Goal: Task Accomplishment & Management: Complete application form

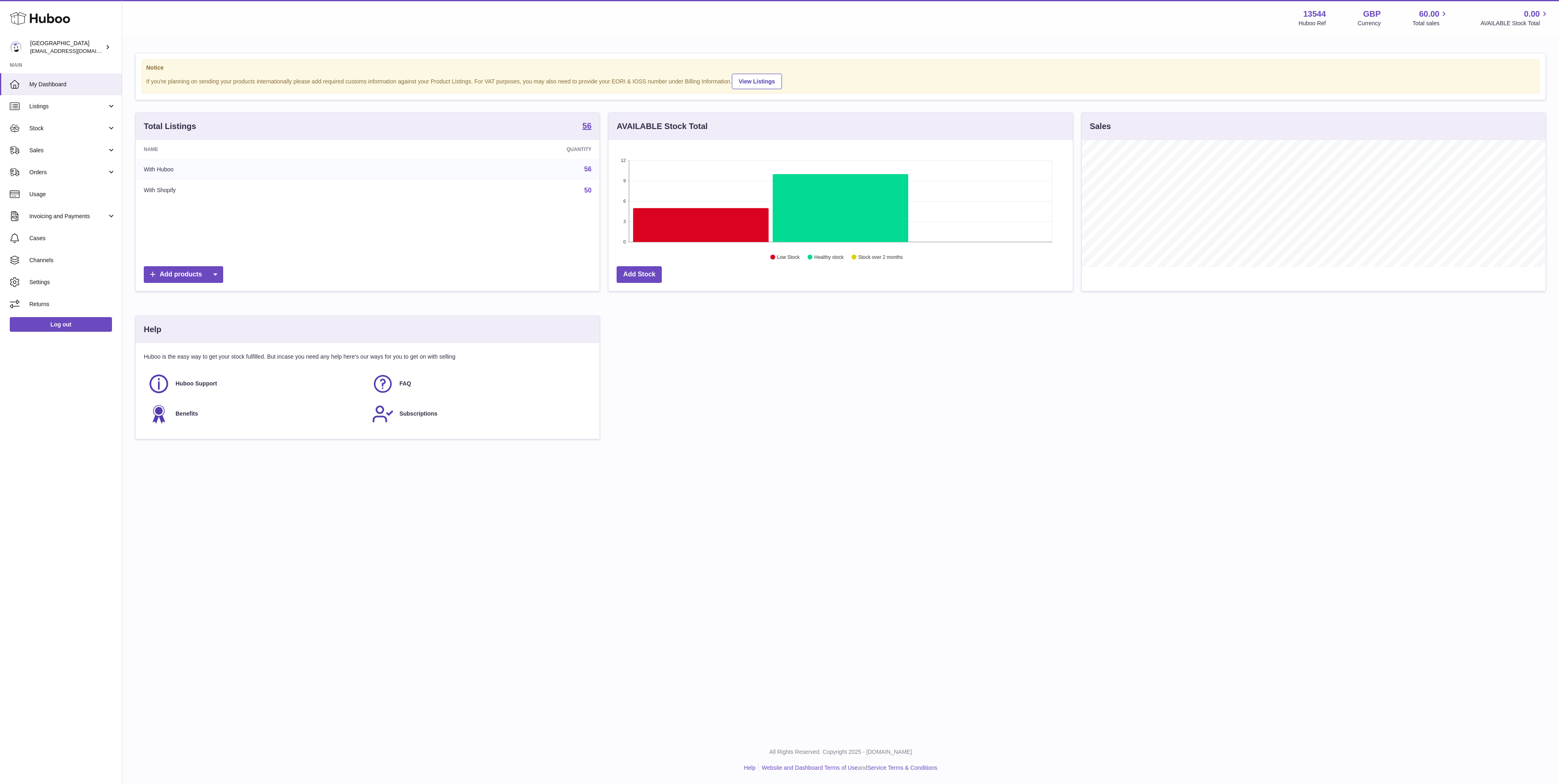
scroll to position [127, 464]
click at [57, 168] on link "Orders" at bounding box center [61, 172] width 122 height 22
click at [63, 141] on link "Sales" at bounding box center [61, 150] width 122 height 22
click at [81, 126] on span "Stock" at bounding box center [68, 128] width 78 height 8
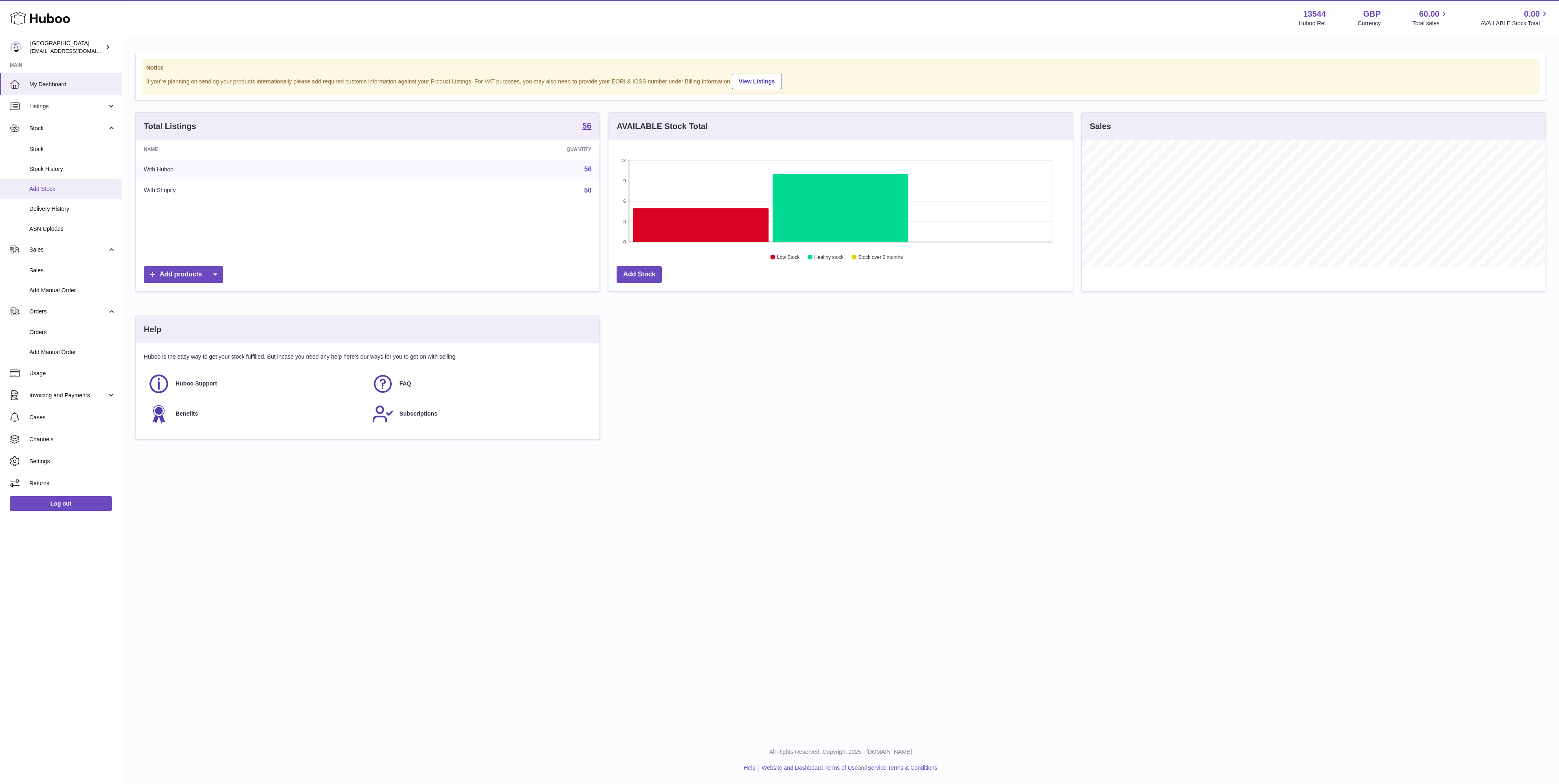
click at [80, 192] on span "Add Stock" at bounding box center [72, 189] width 87 height 8
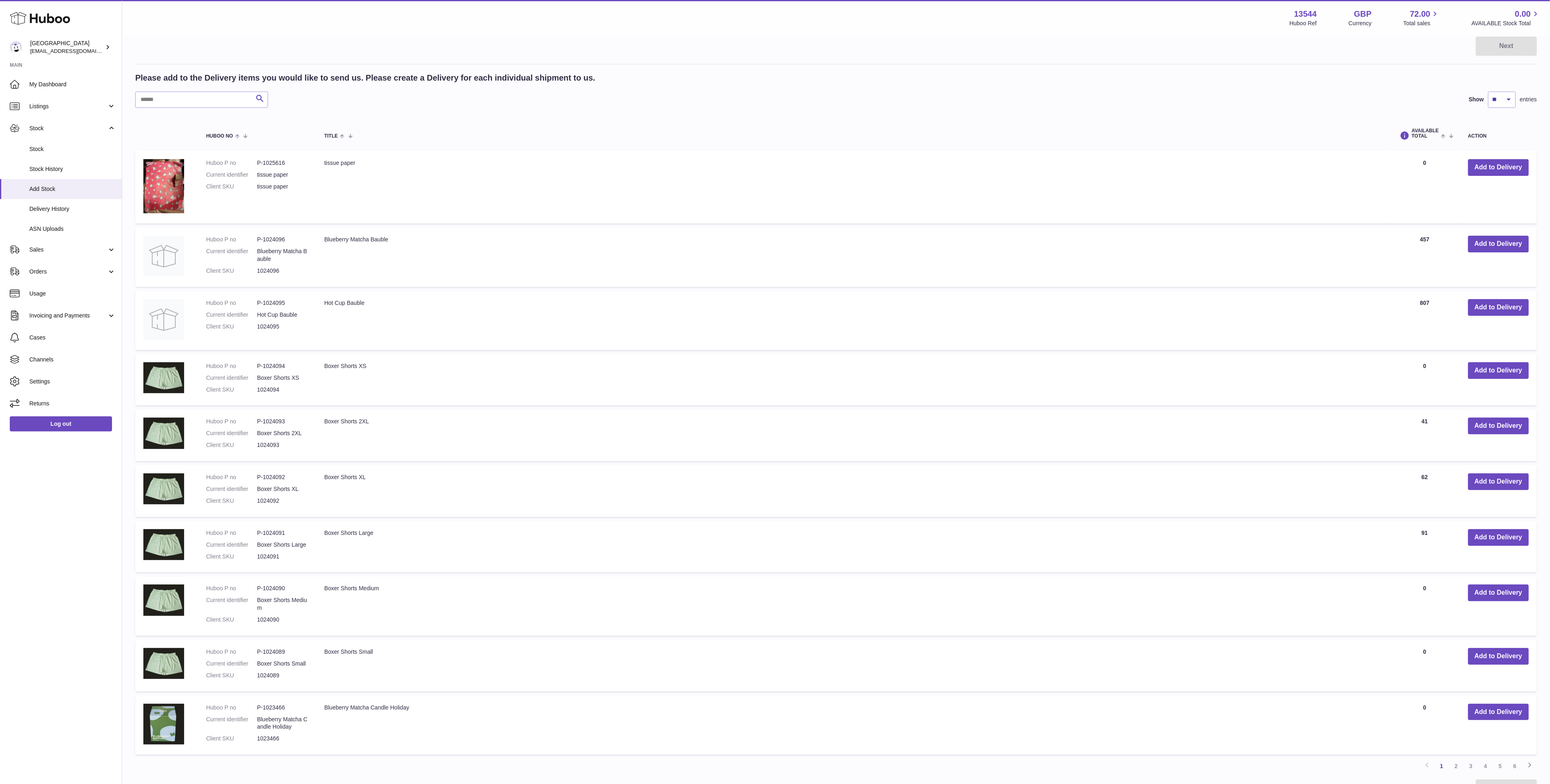
scroll to position [183, 0]
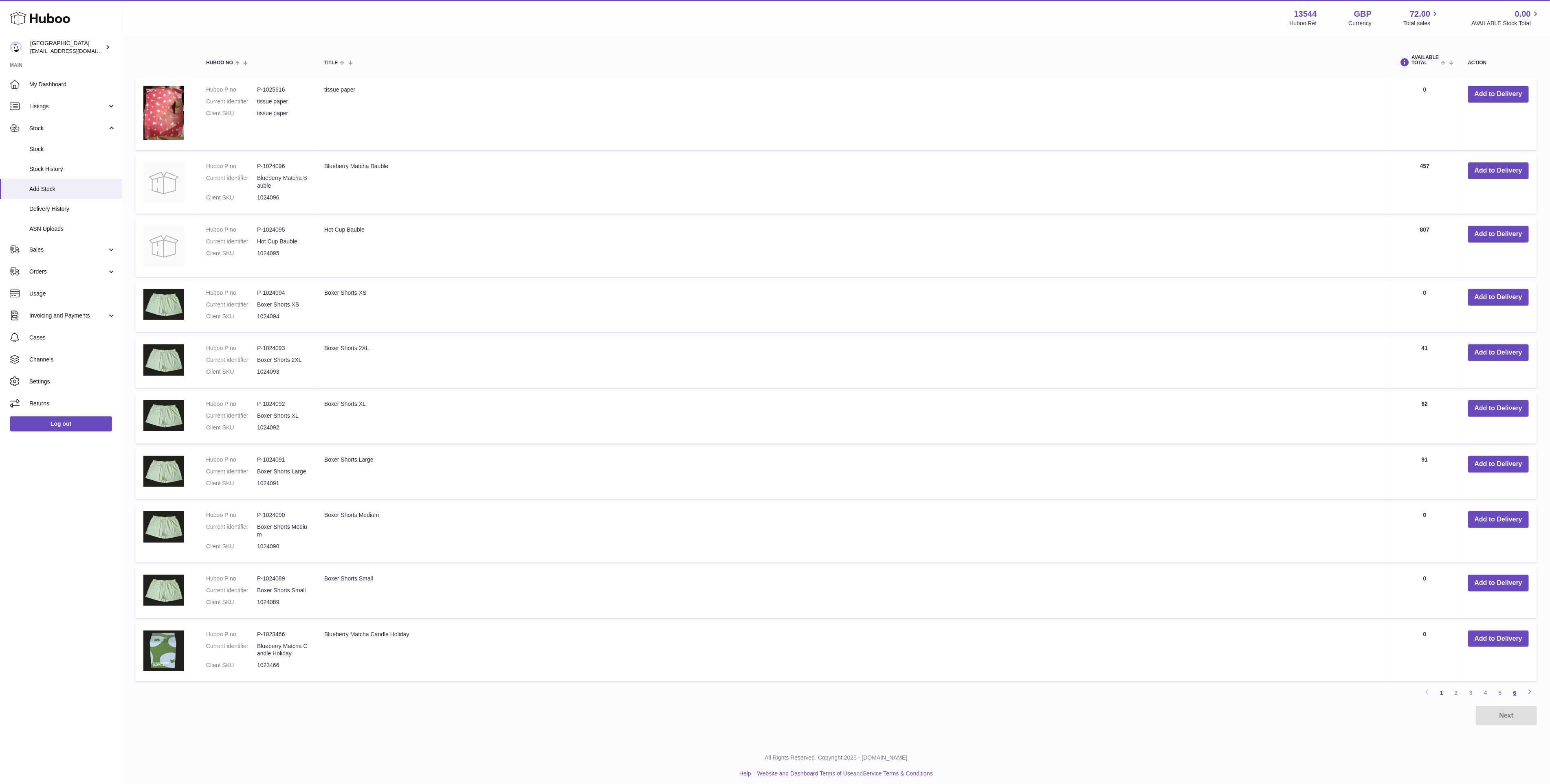
click at [1520, 685] on link "6" at bounding box center [1515, 693] width 15 height 15
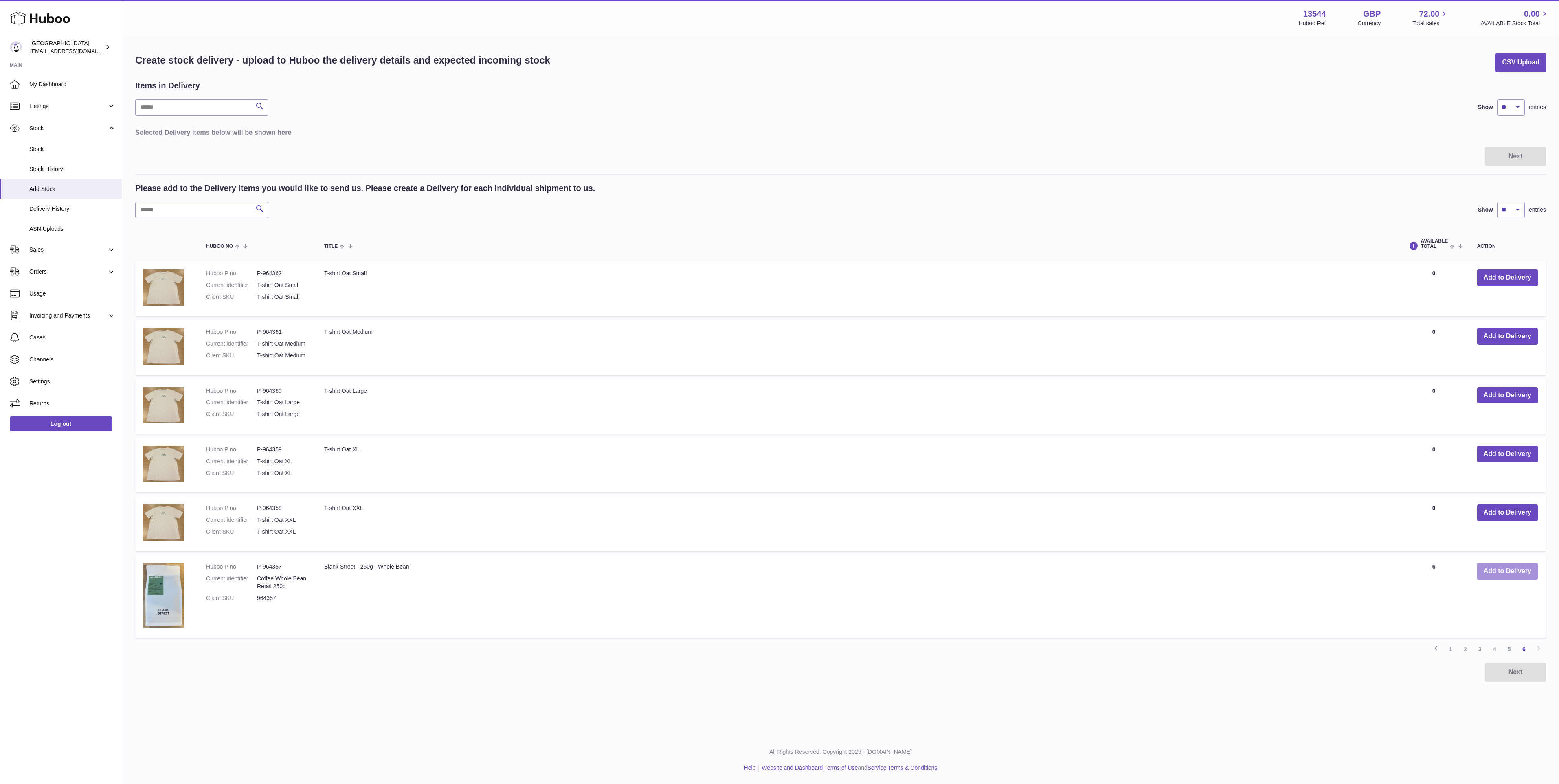
click at [1504, 573] on button "Add to Delivery" at bounding box center [1508, 572] width 61 height 17
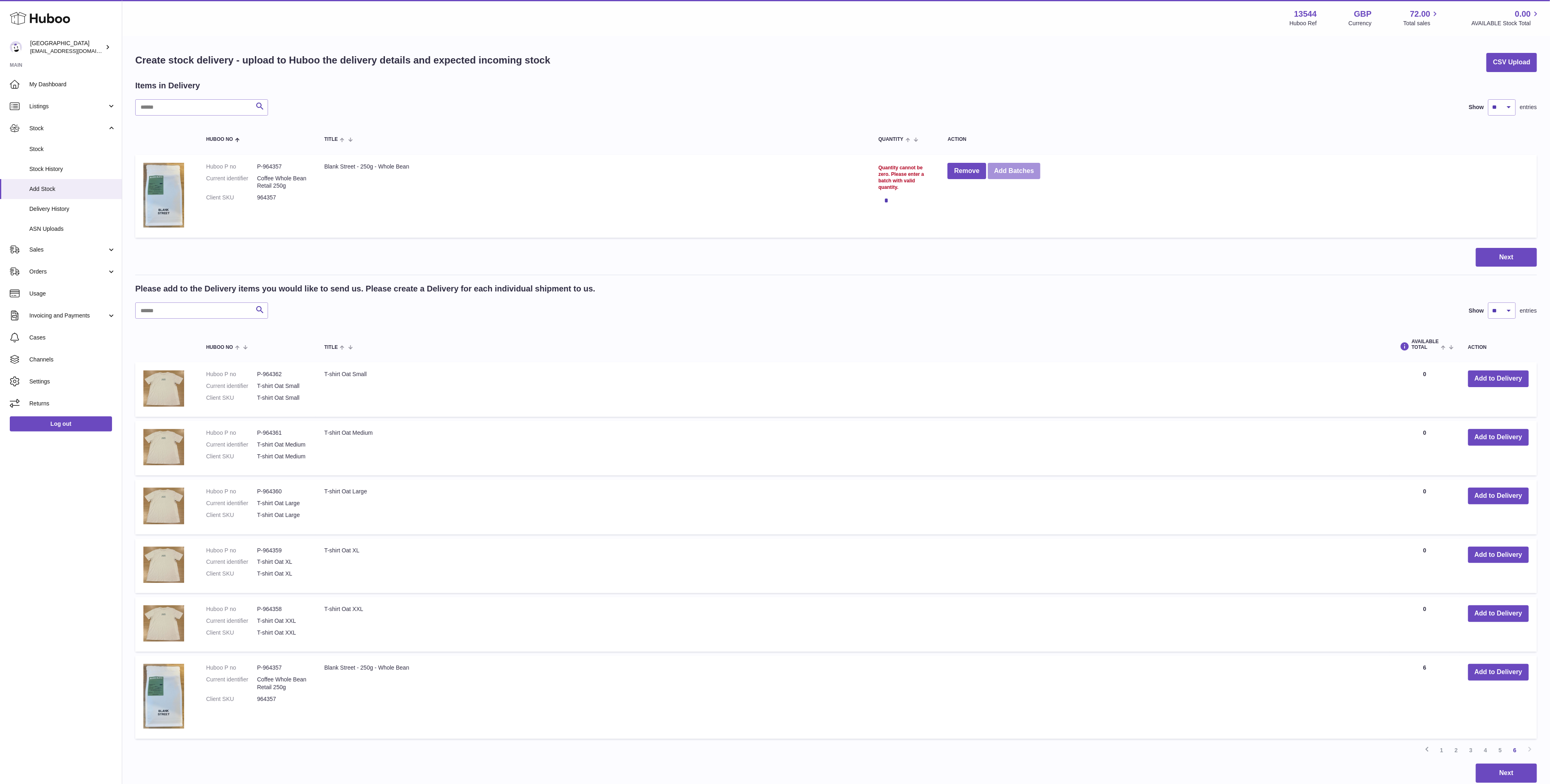
click at [993, 176] on button "Add Batches" at bounding box center [1014, 171] width 53 height 17
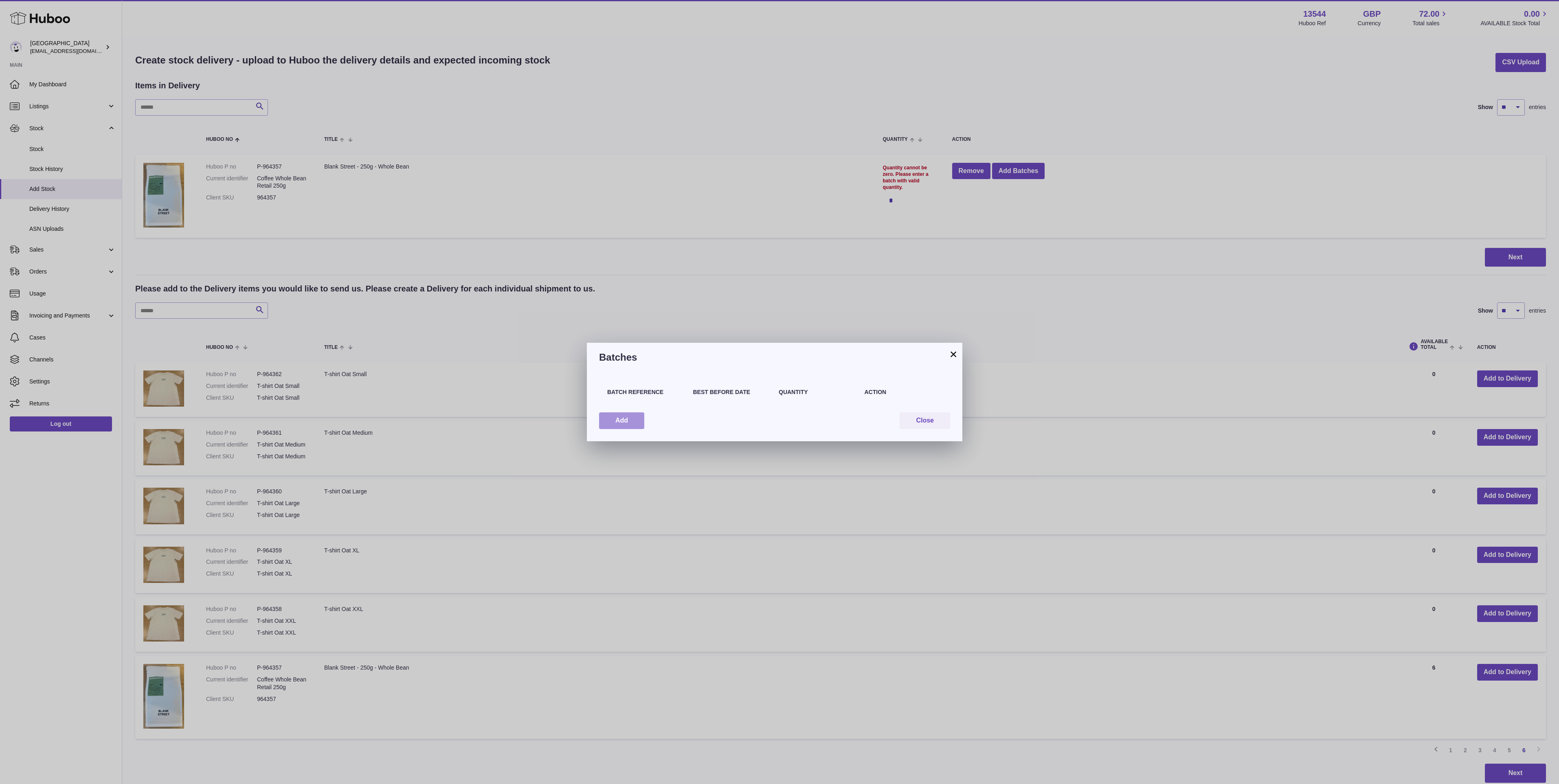
click at [640, 417] on button "Add" at bounding box center [622, 421] width 45 height 17
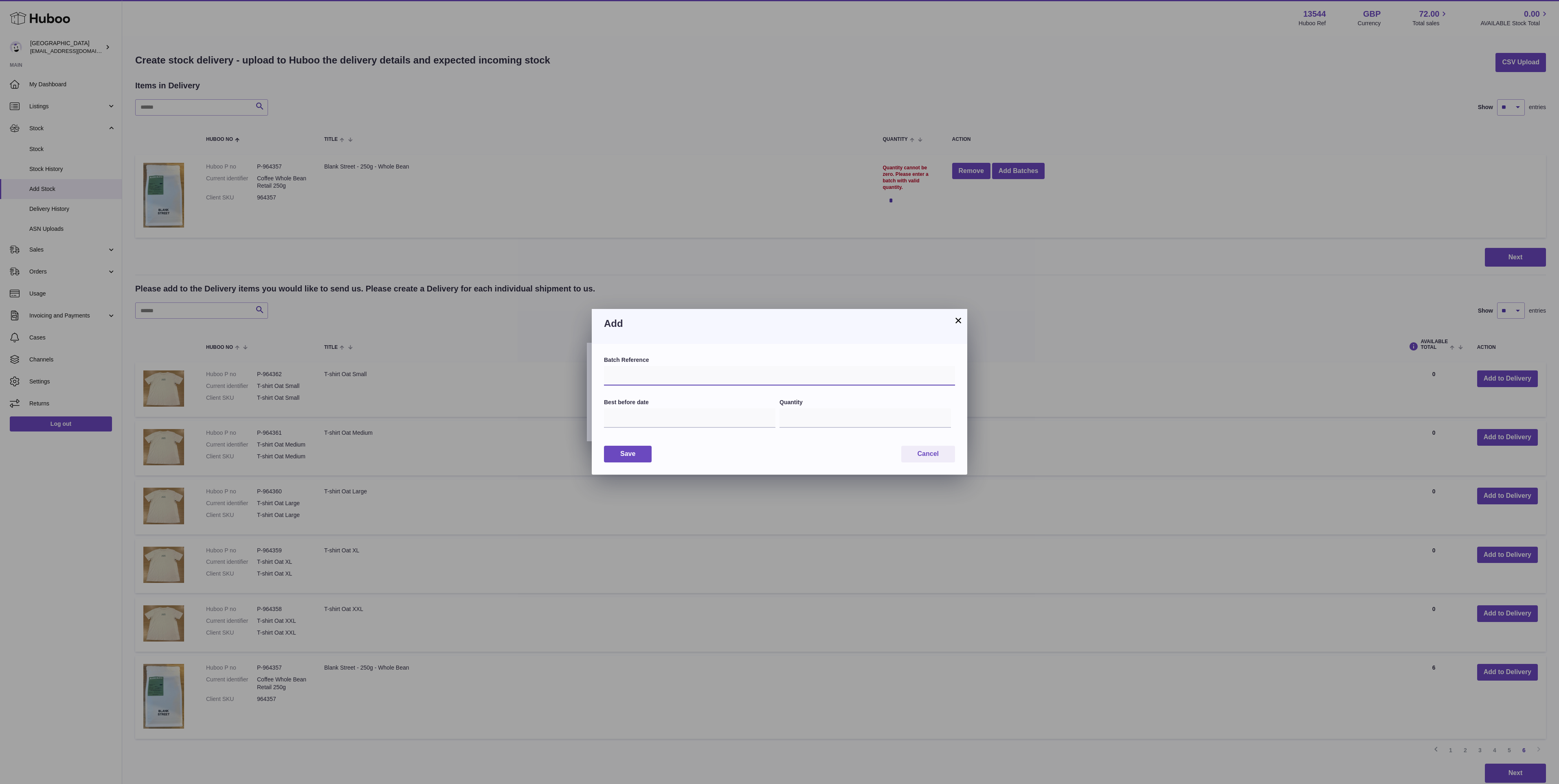
click at [628, 375] on input "text" at bounding box center [780, 376] width 351 height 19
drag, startPoint x: 662, startPoint y: 373, endPoint x: 641, endPoint y: 373, distance: 21.0
click at [641, 373] on input "**********" at bounding box center [780, 376] width 351 height 19
type input "**********"
click at [666, 420] on input "text" at bounding box center [689, 418] width 171 height 19
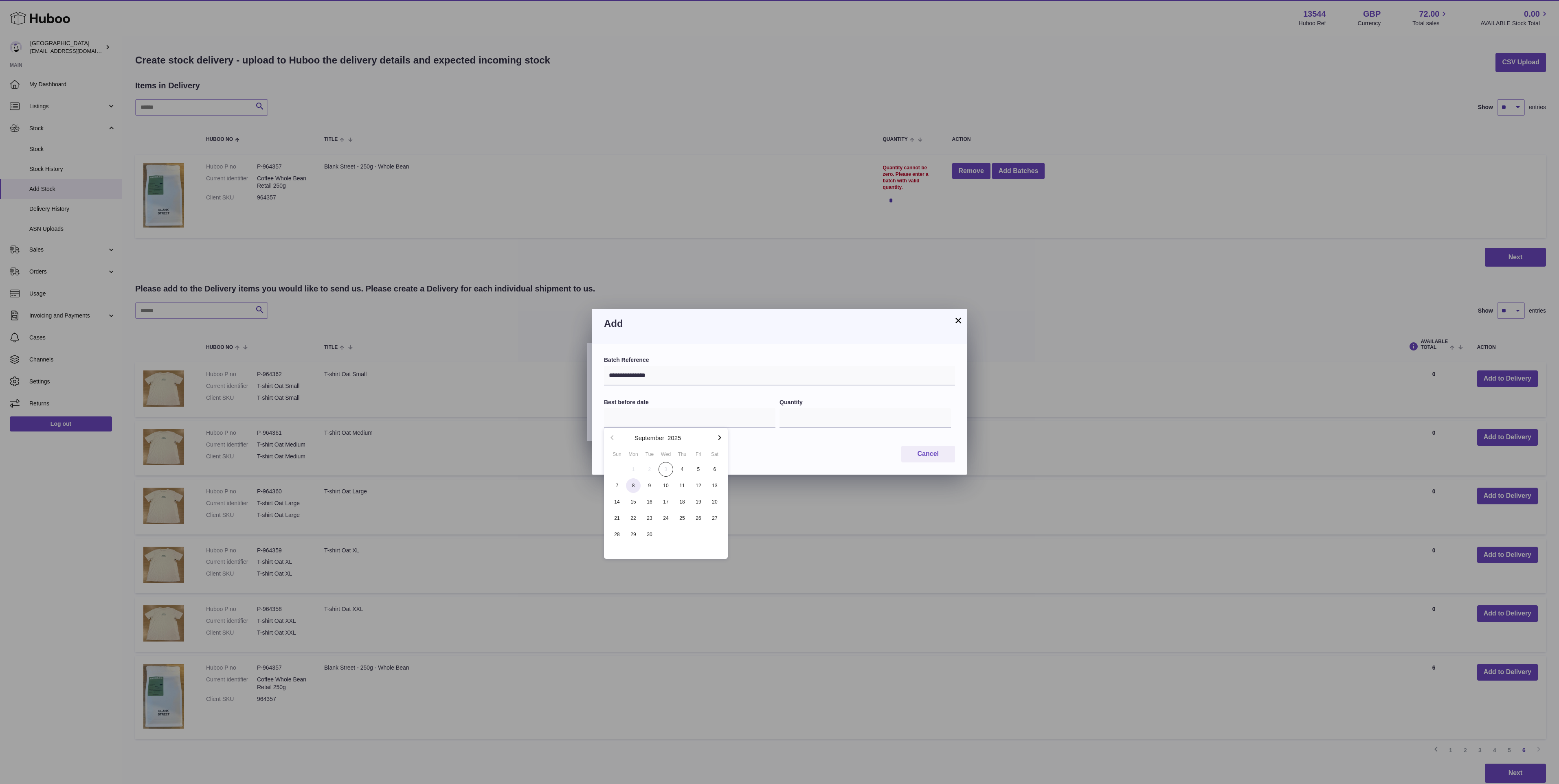
click at [632, 483] on span "8" at bounding box center [633, 486] width 15 height 15
type input "**********"
click at [813, 420] on input "*" at bounding box center [865, 418] width 171 height 19
type input "*"
type input "**"
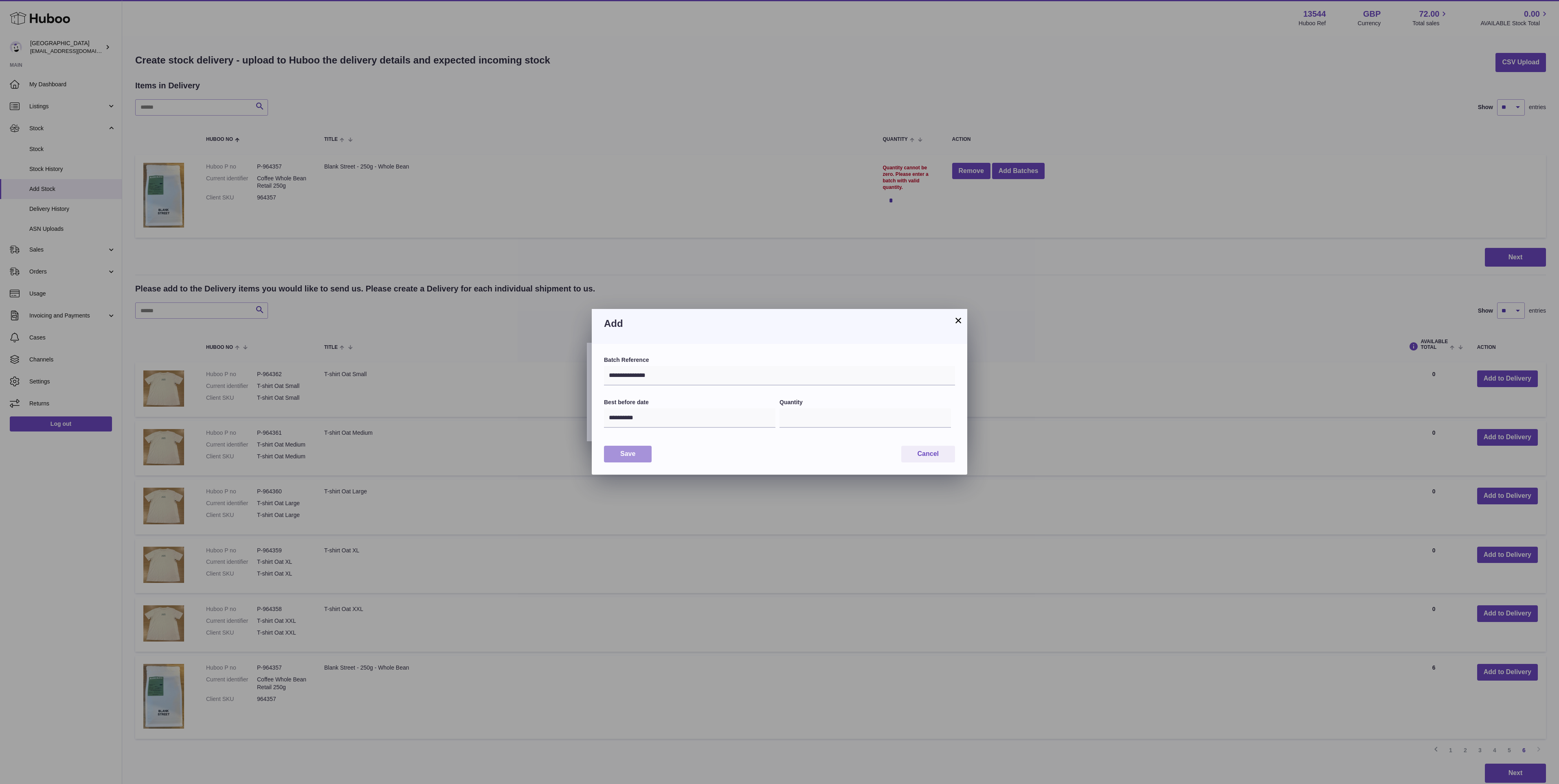
click at [640, 462] on button "Save" at bounding box center [628, 454] width 48 height 17
type input "**"
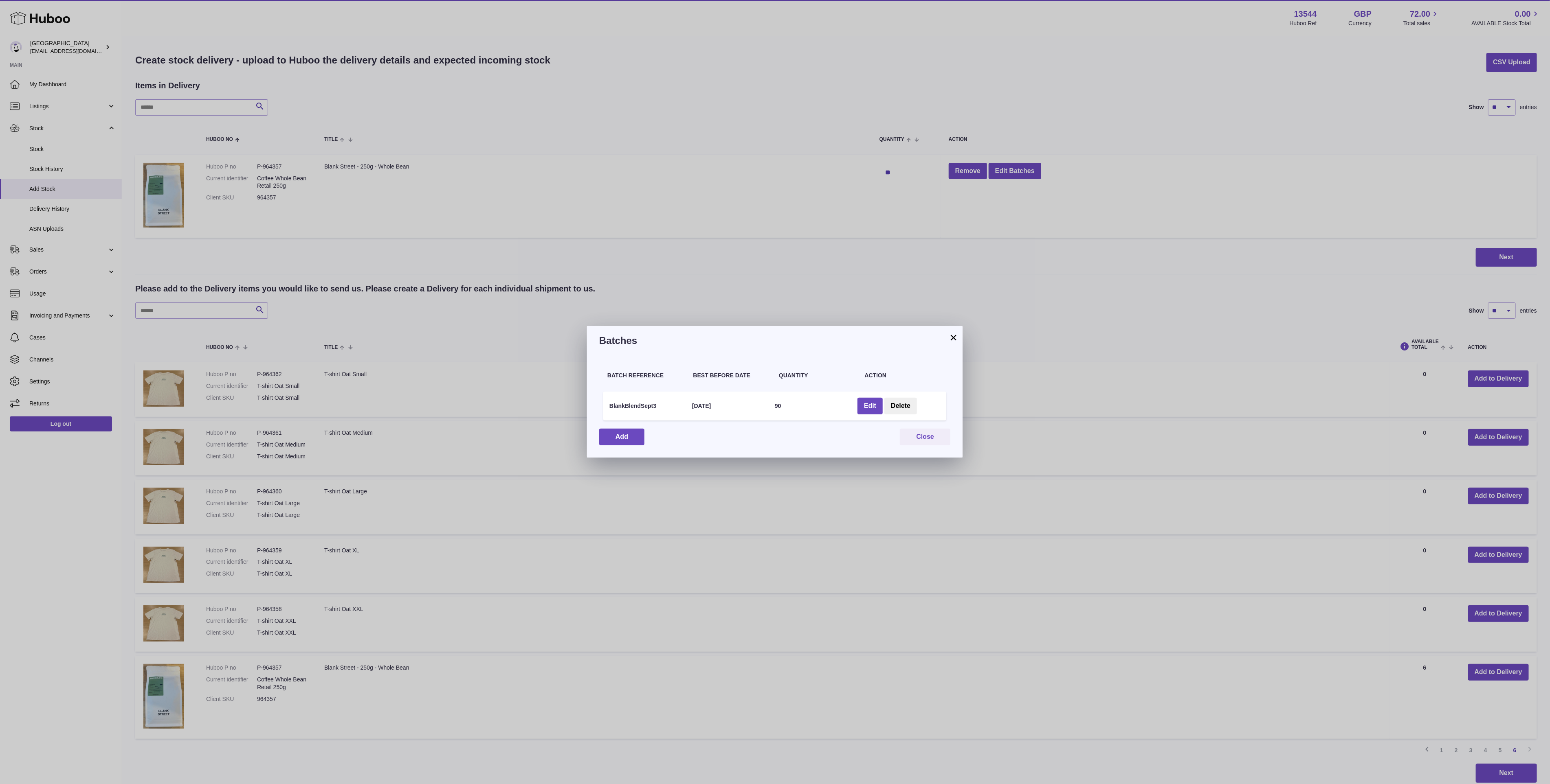
click at [953, 339] on button "×" at bounding box center [953, 338] width 10 height 10
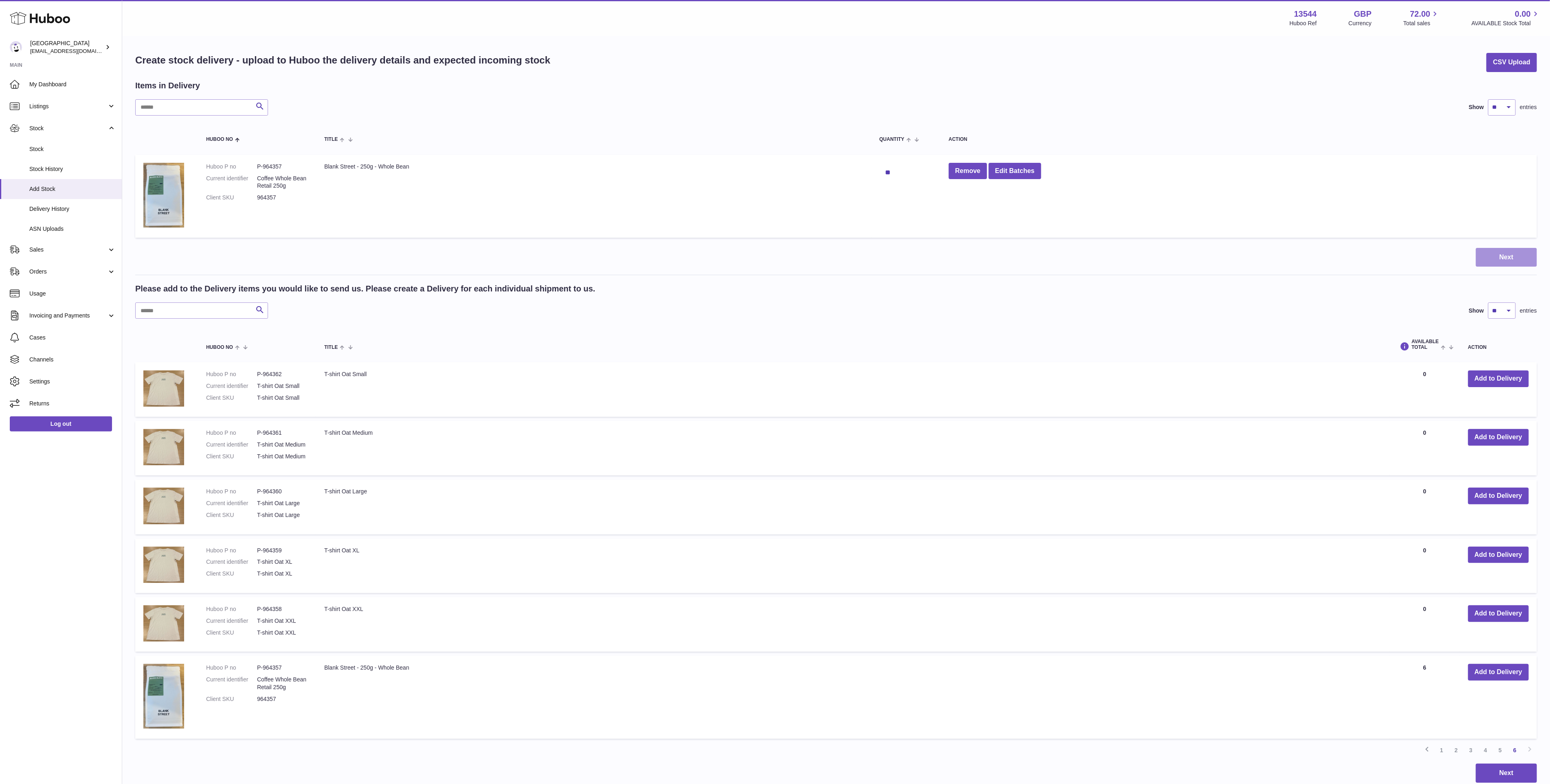
click at [1516, 258] on button "Next" at bounding box center [1506, 258] width 61 height 19
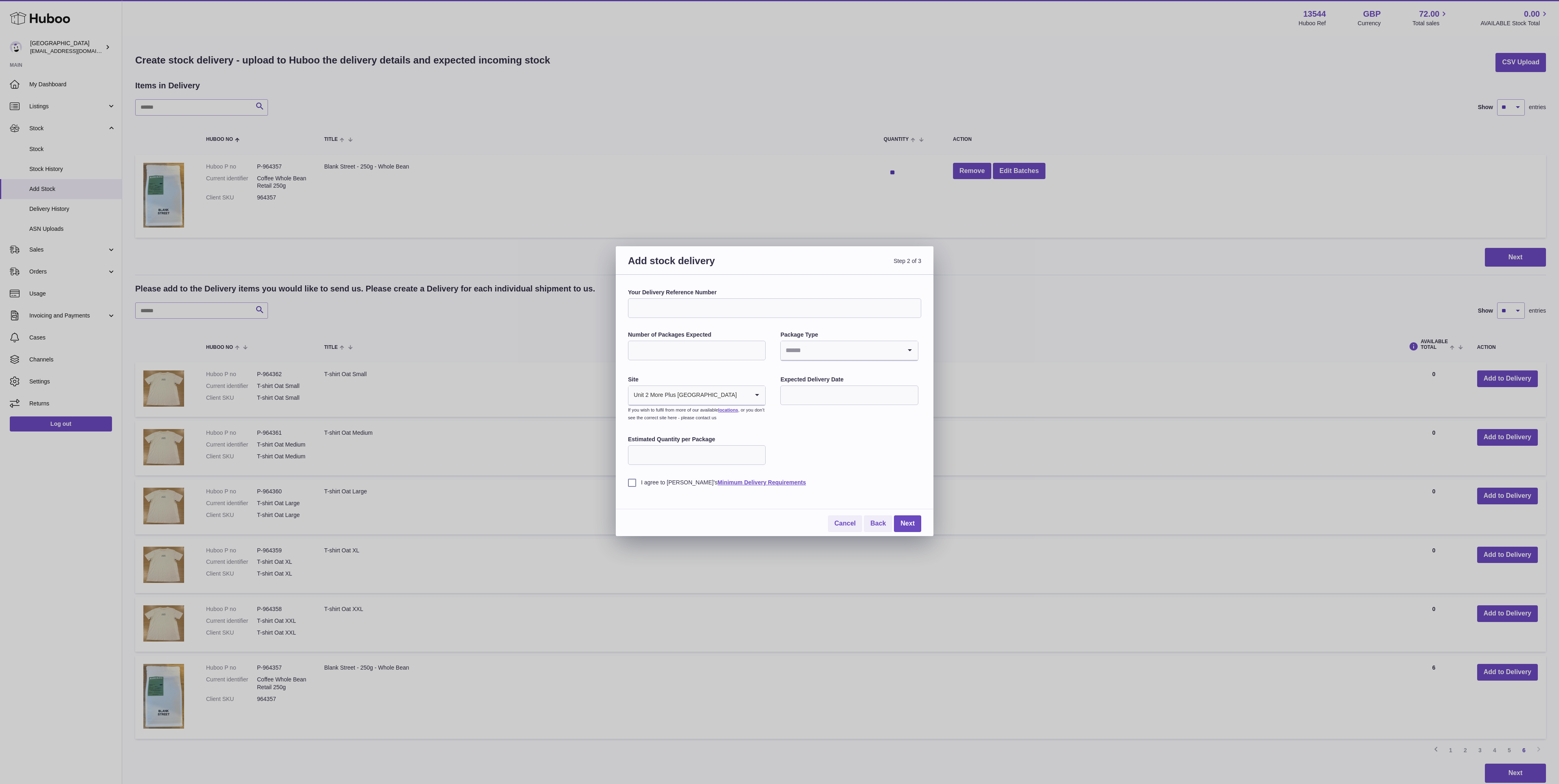
click at [681, 317] on input "Your Delivery Reference Number" at bounding box center [775, 308] width 294 height 19
drag, startPoint x: 698, startPoint y: 308, endPoint x: 657, endPoint y: 308, distance: 41.0
click at [657, 308] on input "**********" at bounding box center [775, 308] width 294 height 19
type input "**********"
click at [687, 344] on input "Number of Packages Expected" at bounding box center [697, 350] width 137 height 19
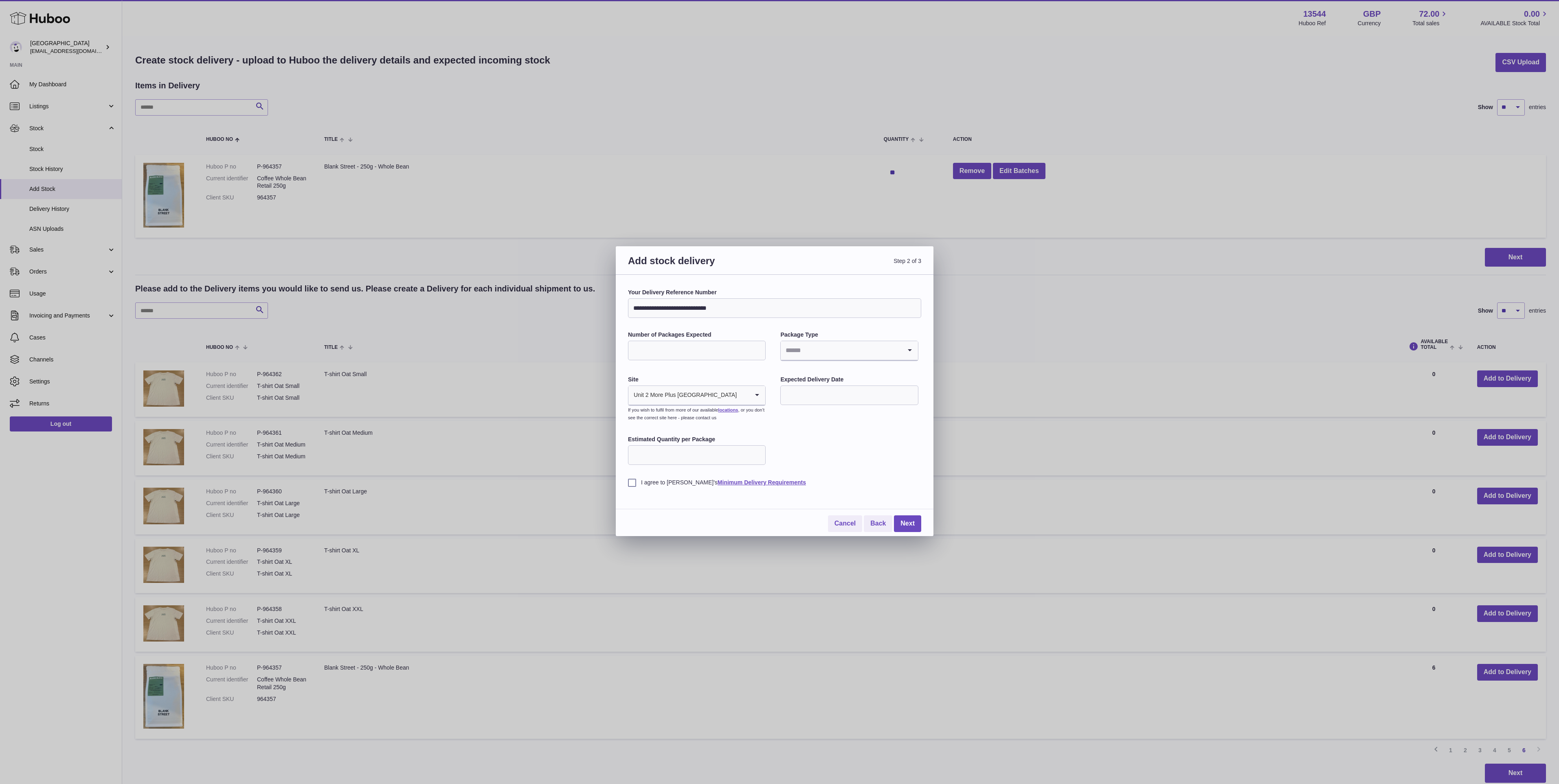
type input "*"
click at [795, 344] on input "Search for option" at bounding box center [841, 350] width 120 height 19
click at [810, 399] on li "Boxes" at bounding box center [849, 405] width 136 height 16
click at [812, 396] on input "text" at bounding box center [848, 395] width 137 height 19
click at [792, 466] on span "8" at bounding box center [793, 463] width 15 height 15
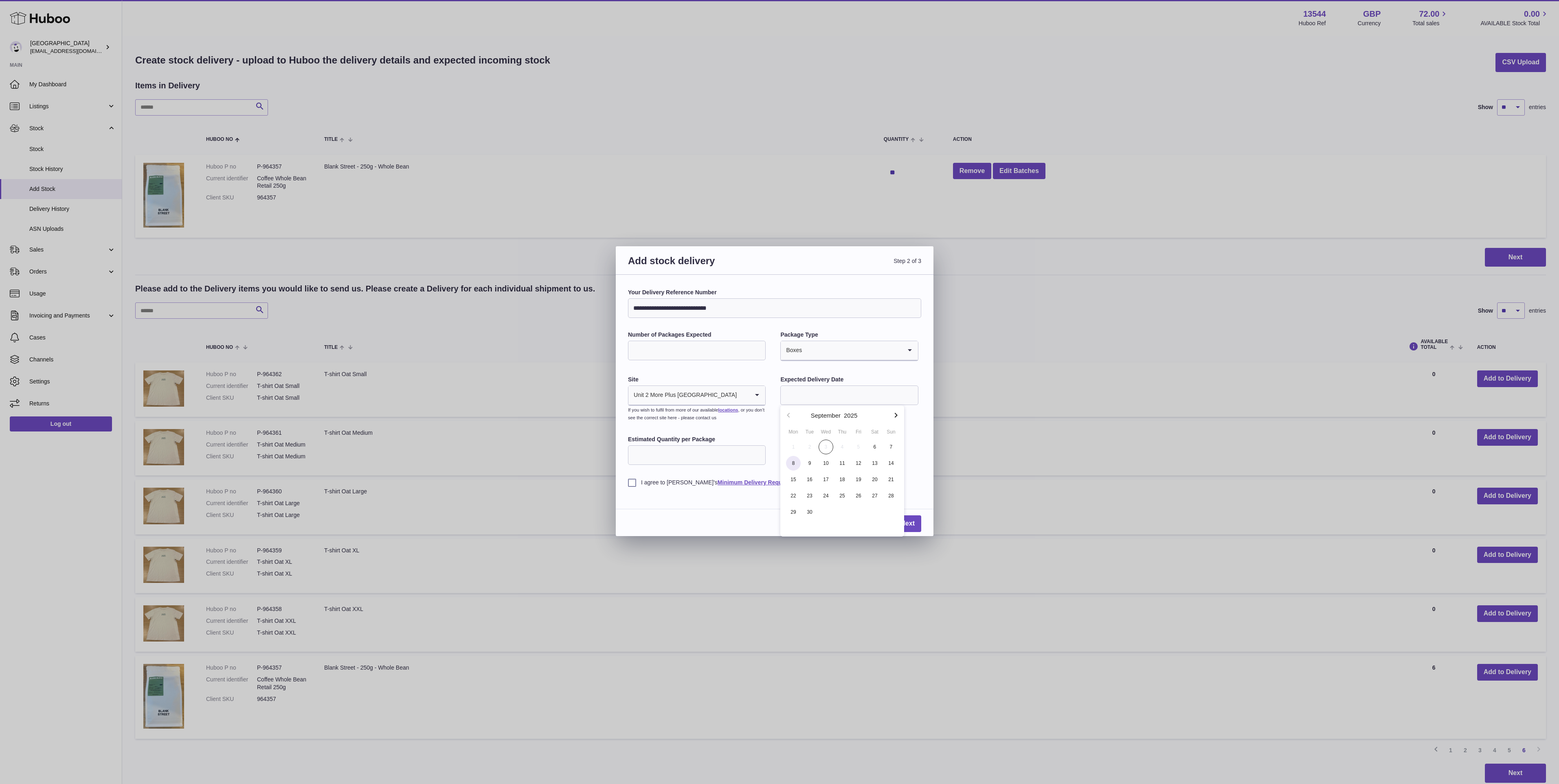
type input "**********"
click at [628, 482] on label "I agree to Huboo's Minimum Delivery Requirements" at bounding box center [775, 482] width 294 height 8
click at [899, 519] on link "Next" at bounding box center [907, 524] width 27 height 17
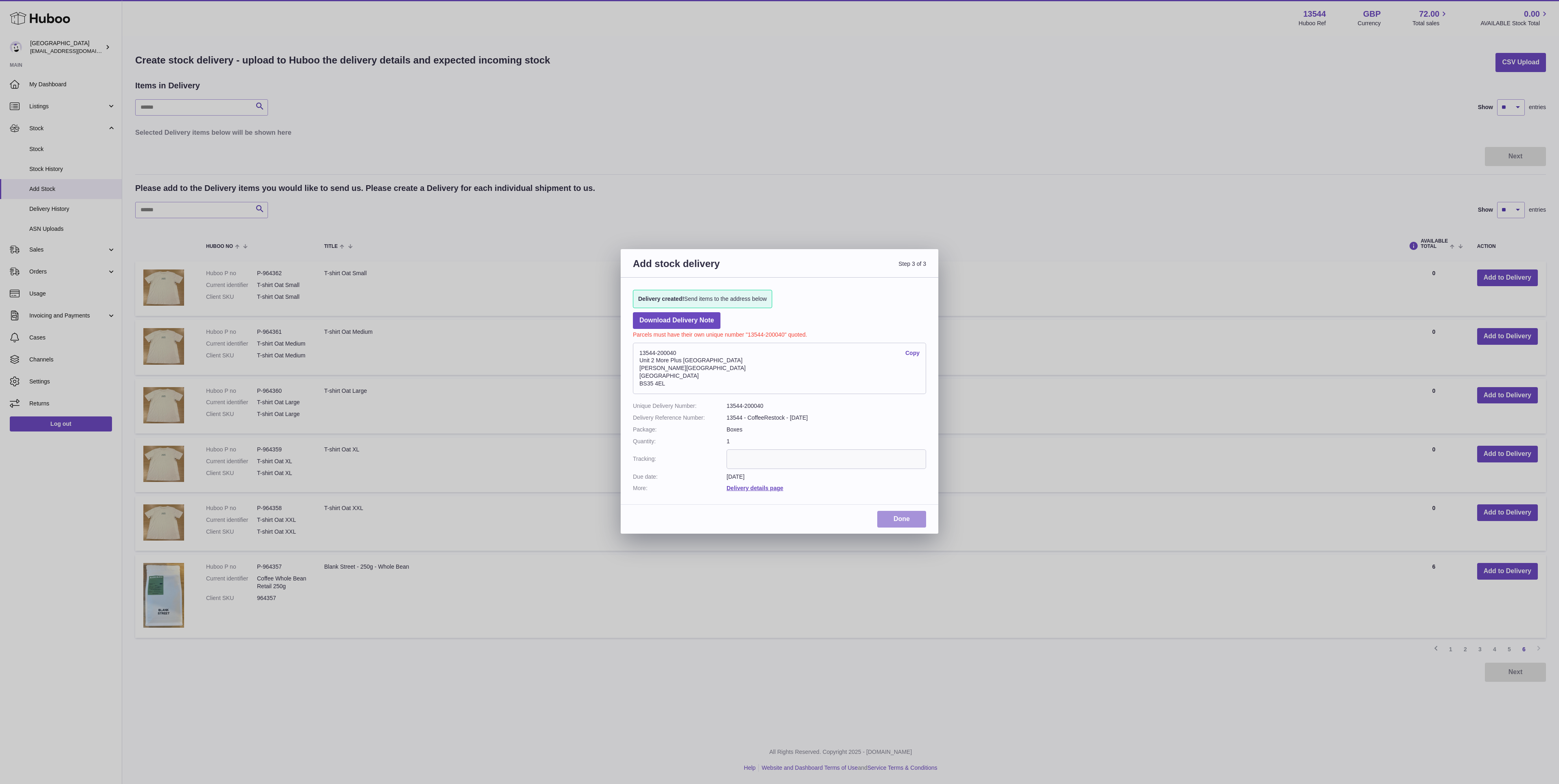
click at [907, 515] on link "Done" at bounding box center [902, 520] width 49 height 17
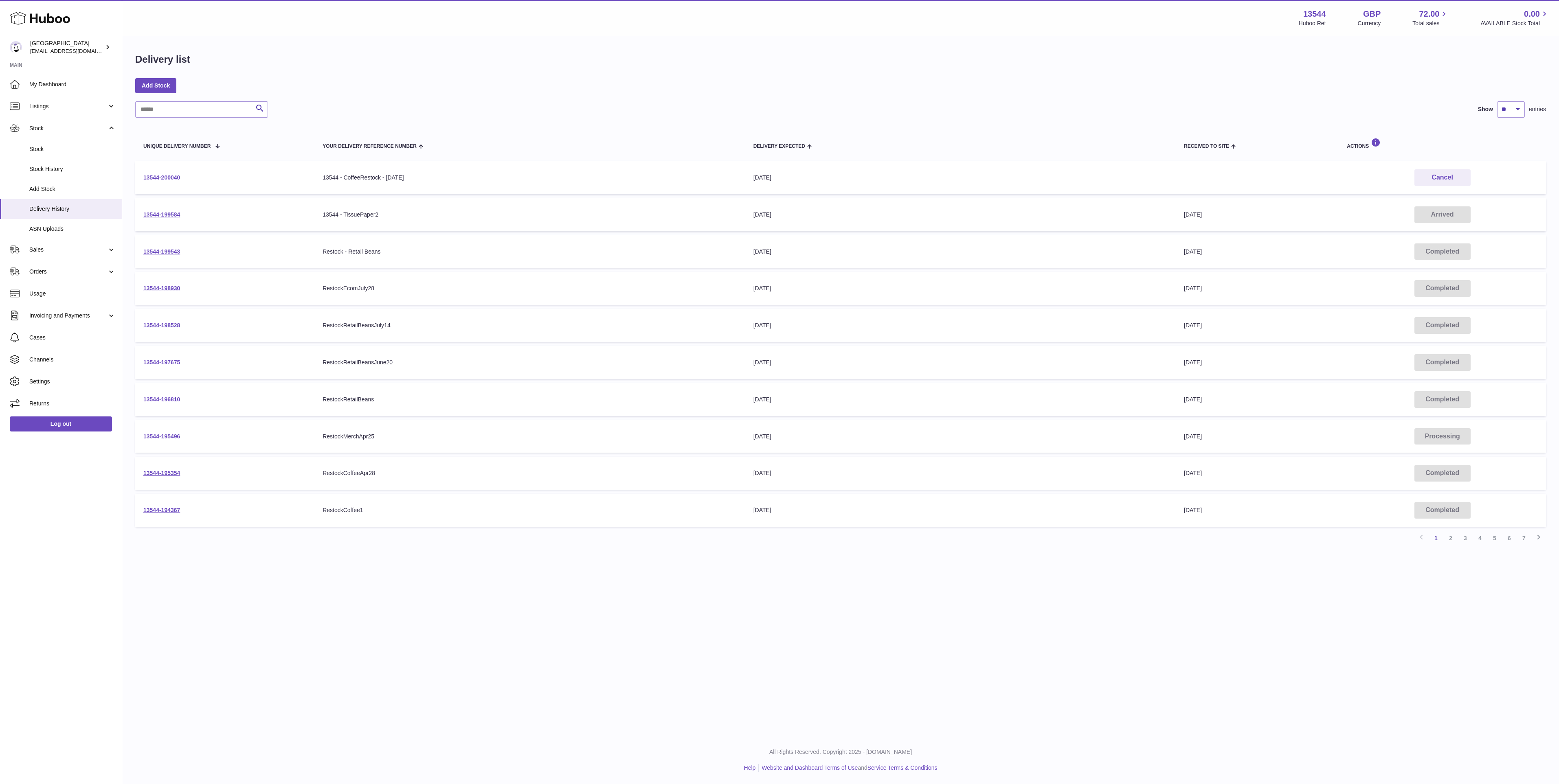
click at [174, 176] on link "13544-200040" at bounding box center [162, 177] width 37 height 7
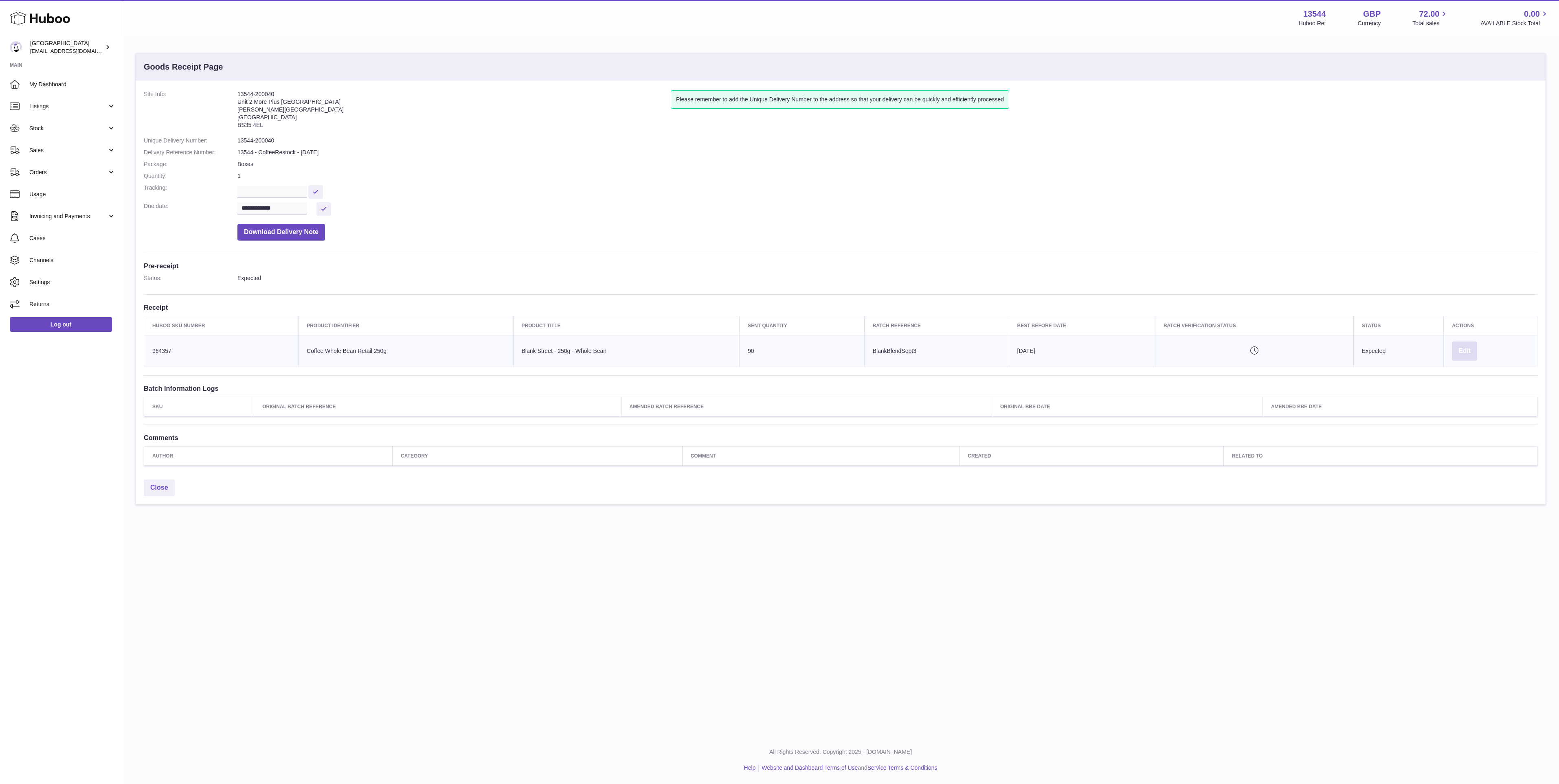
click at [1468, 351] on button "Edit" at bounding box center [1465, 351] width 25 height 19
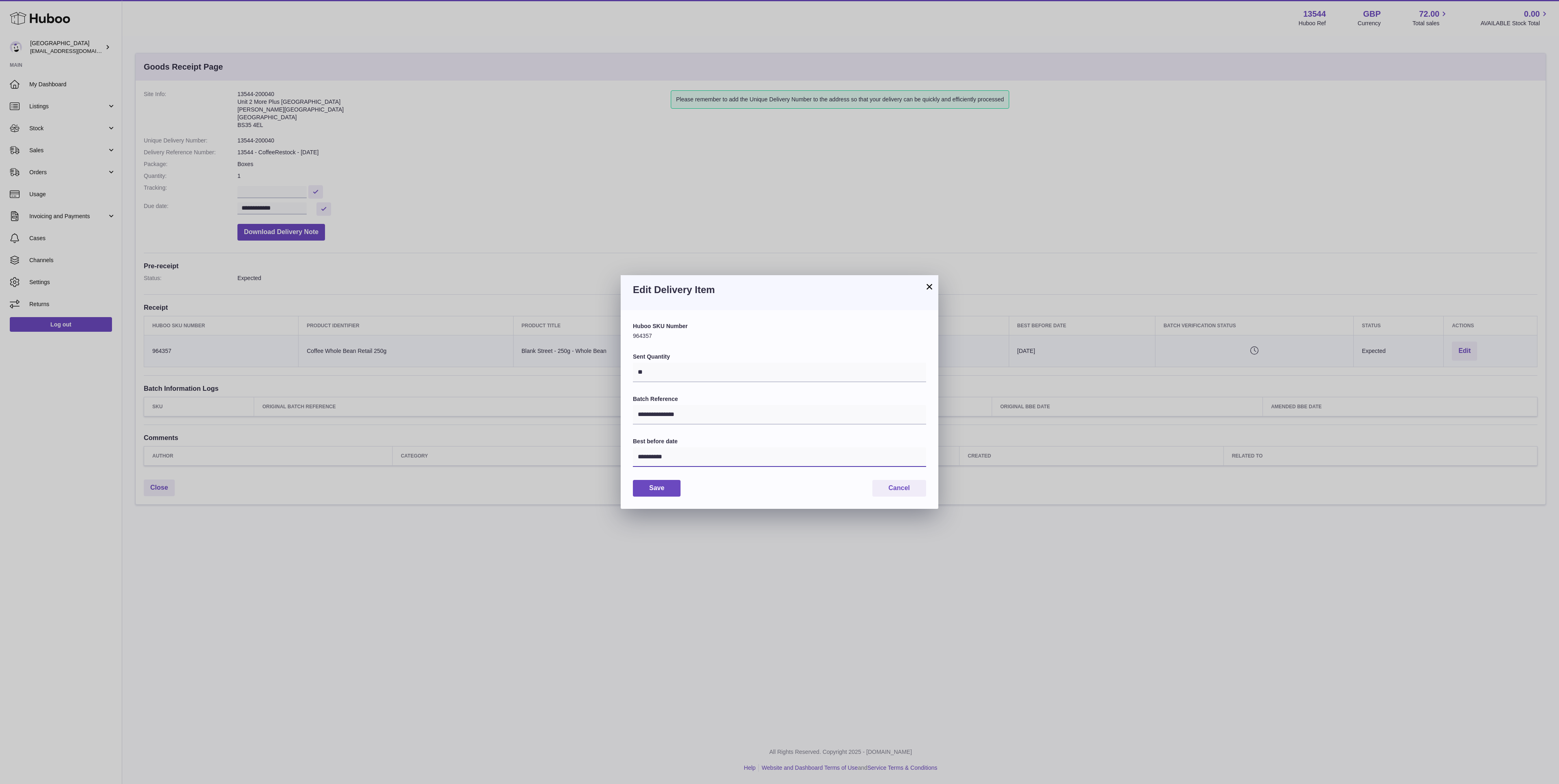
click at [683, 459] on input "**********" at bounding box center [780, 457] width 294 height 19
click at [748, 477] on icon "button" at bounding box center [749, 477] width 10 height 10
click at [656, 523] on span "9" at bounding box center [662, 524] width 15 height 15
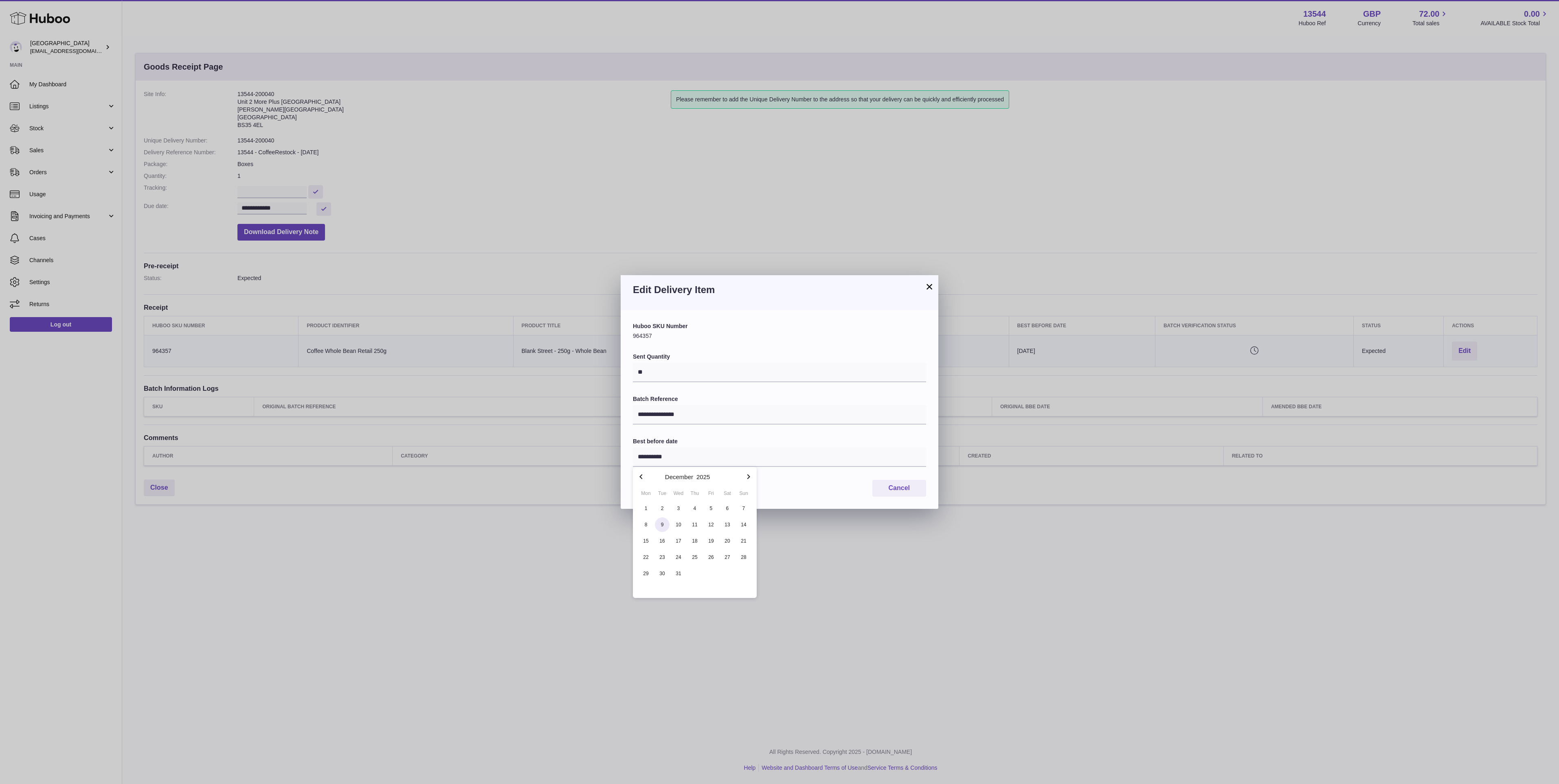
type input "**********"
click at [661, 488] on button "Save" at bounding box center [657, 488] width 48 height 17
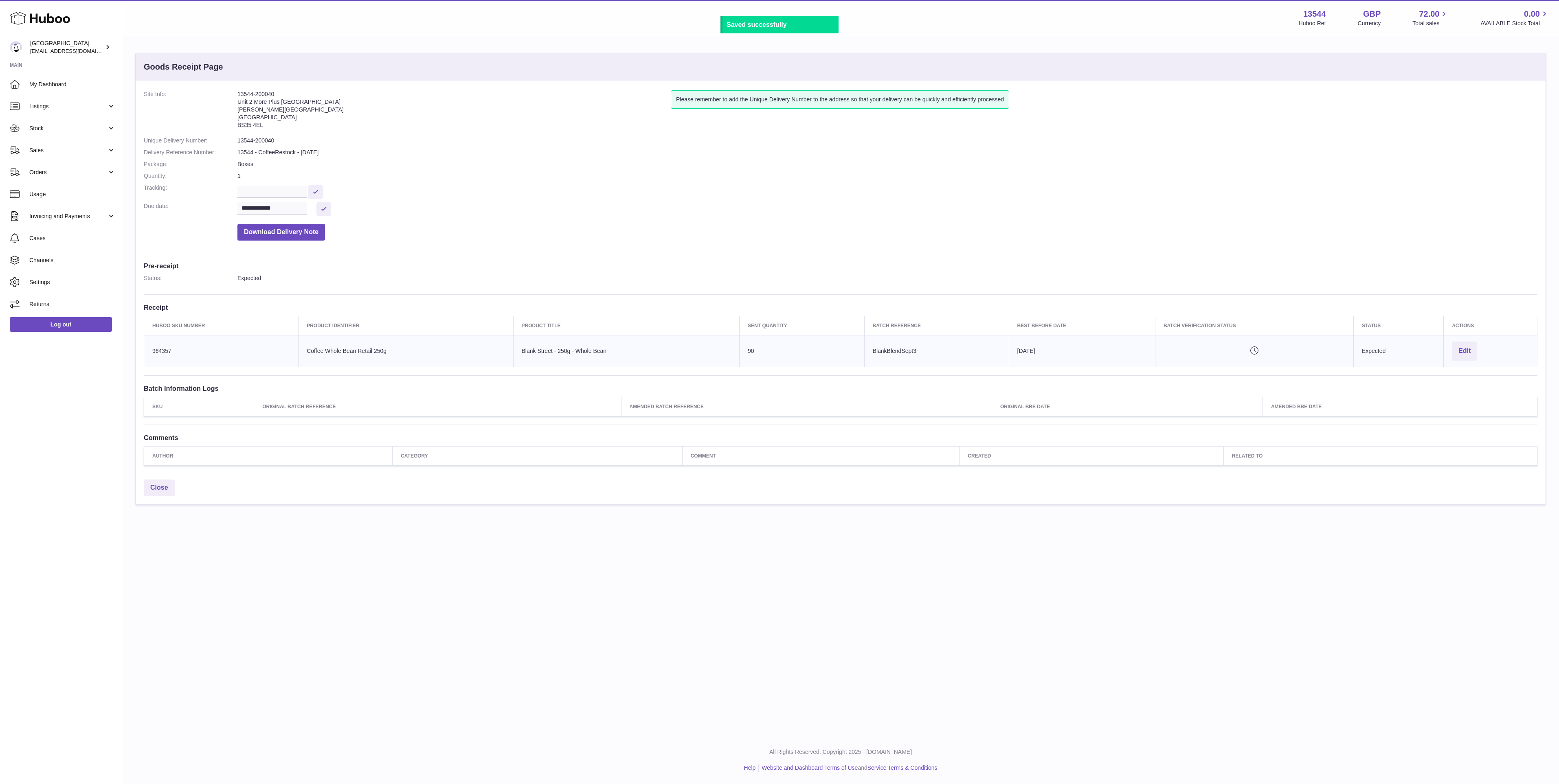
drag, startPoint x: 282, startPoint y: 92, endPoint x: 237, endPoint y: 92, distance: 45.0
click at [237, 92] on address "13544-200040 Unit 2 More Plus Central Park Hudson Ave Severn Beach BS35 4EL" at bounding box center [454, 111] width 433 height 42
copy address "13544-200040"
click at [77, 119] on link "Stock" at bounding box center [61, 128] width 122 height 22
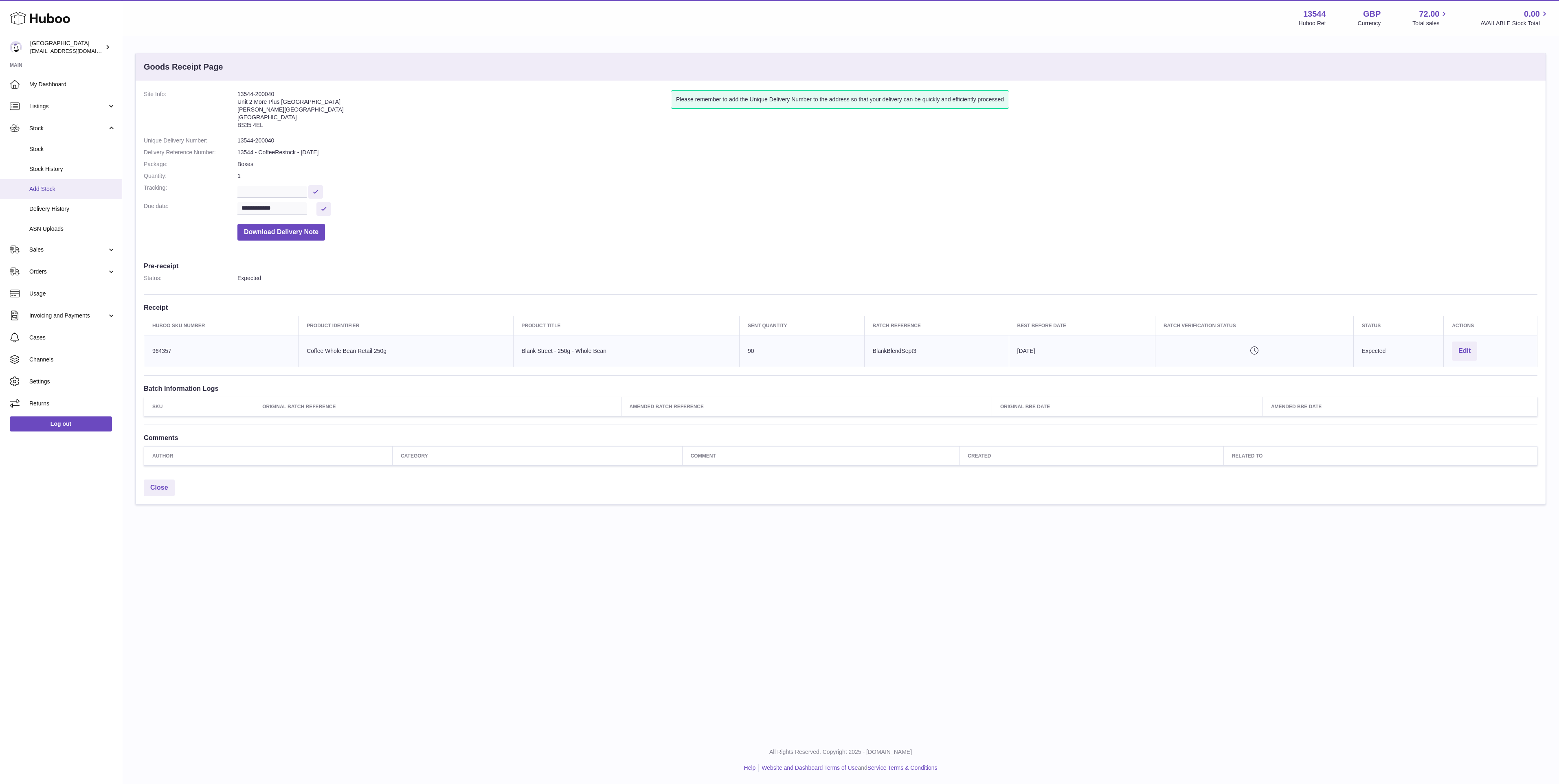
click at [68, 189] on span "Add Stock" at bounding box center [72, 189] width 87 height 8
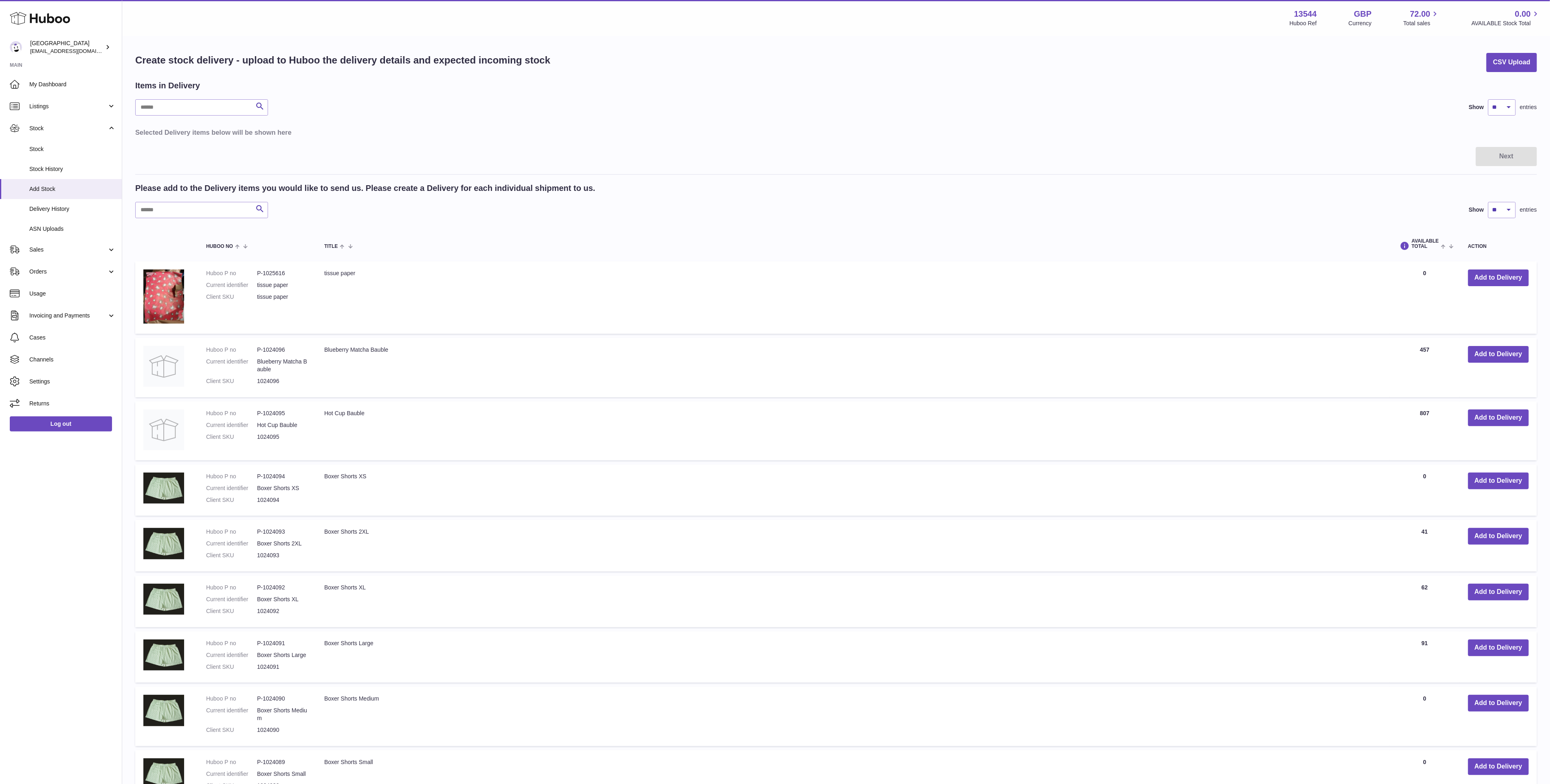
scroll to position [183, 0]
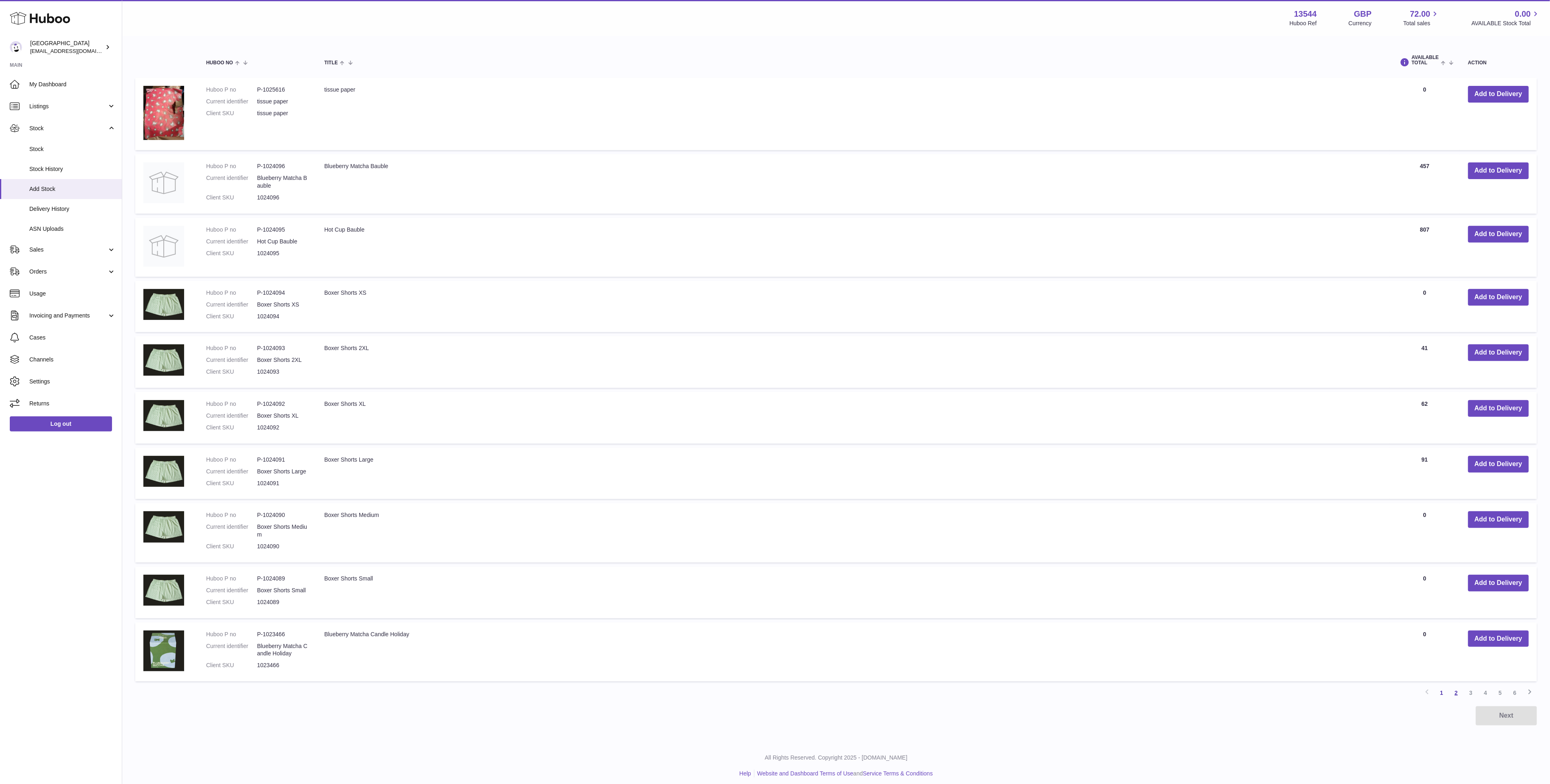
click at [1462, 688] on link "2" at bounding box center [1456, 693] width 15 height 15
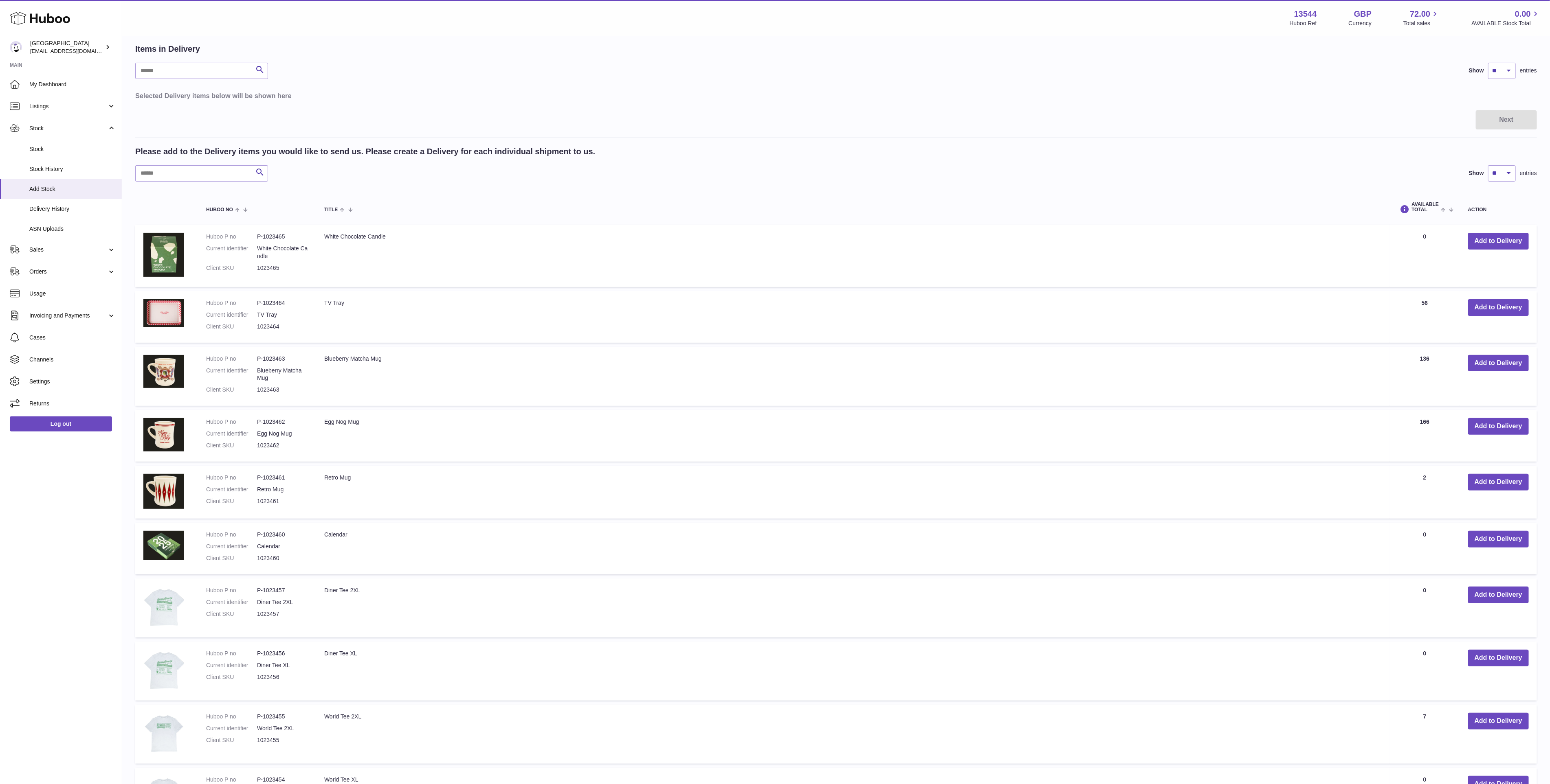
scroll to position [183, 0]
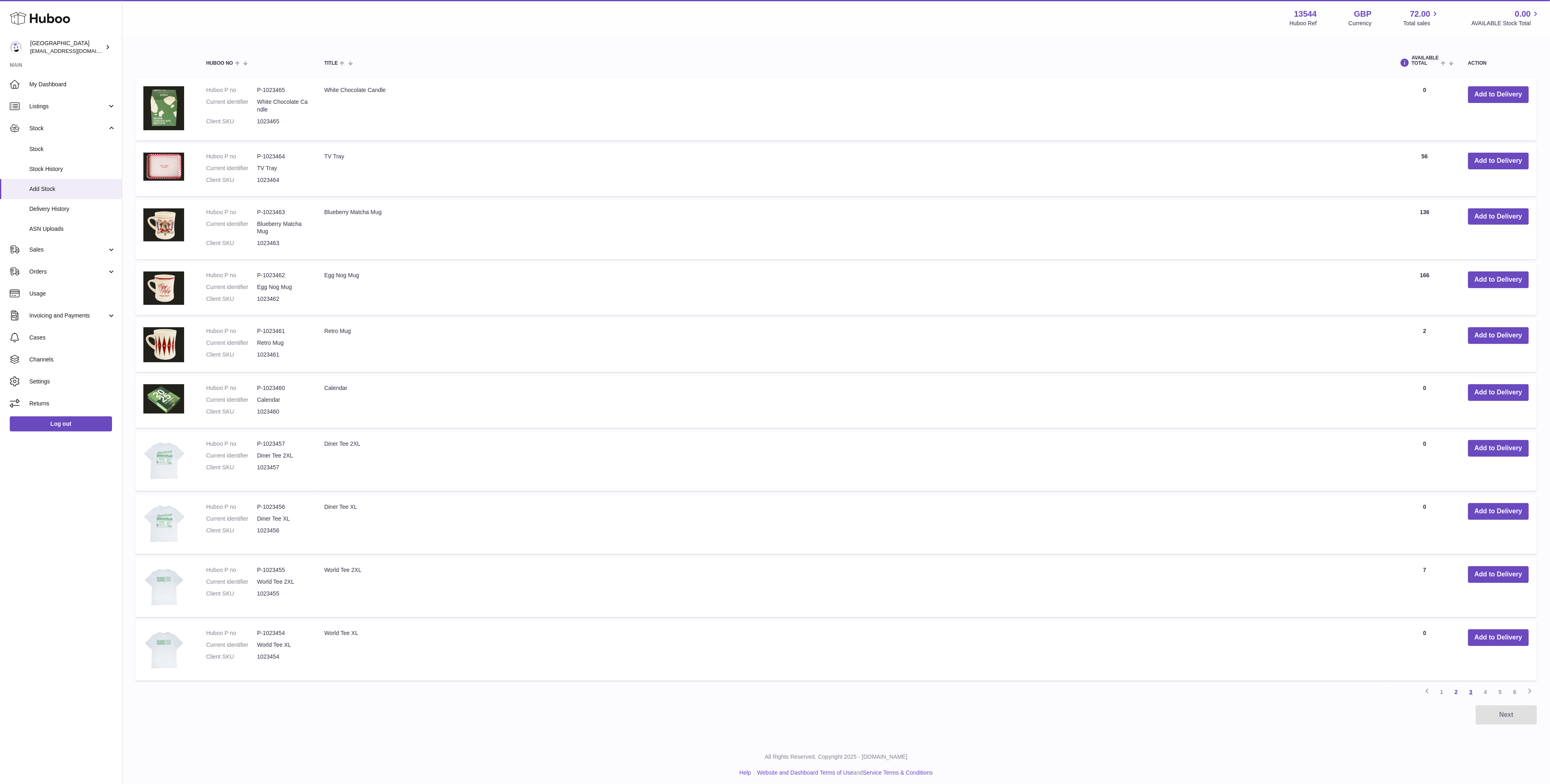
click at [1470, 687] on link "3" at bounding box center [1471, 692] width 15 height 15
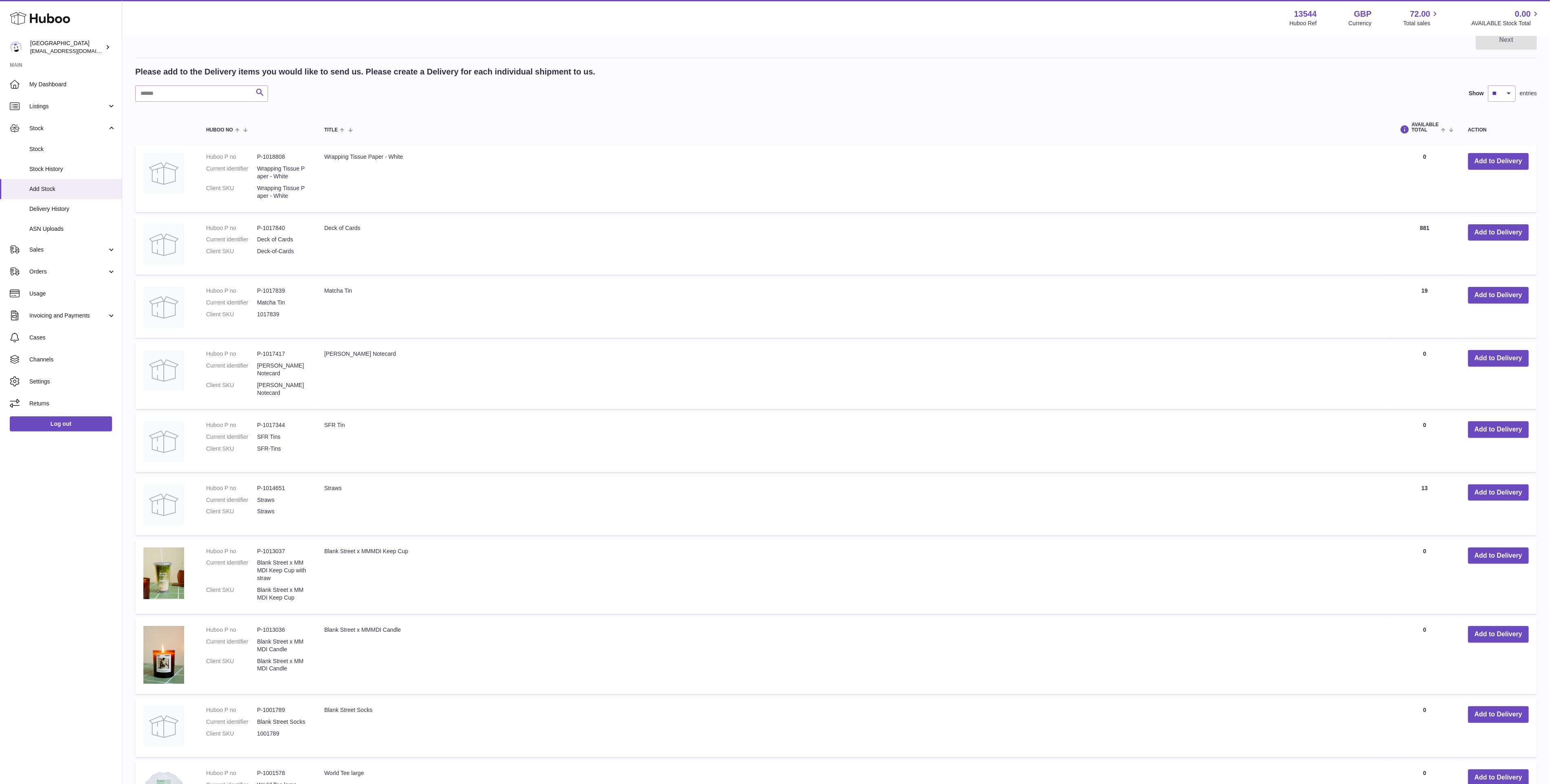
scroll to position [248, 0]
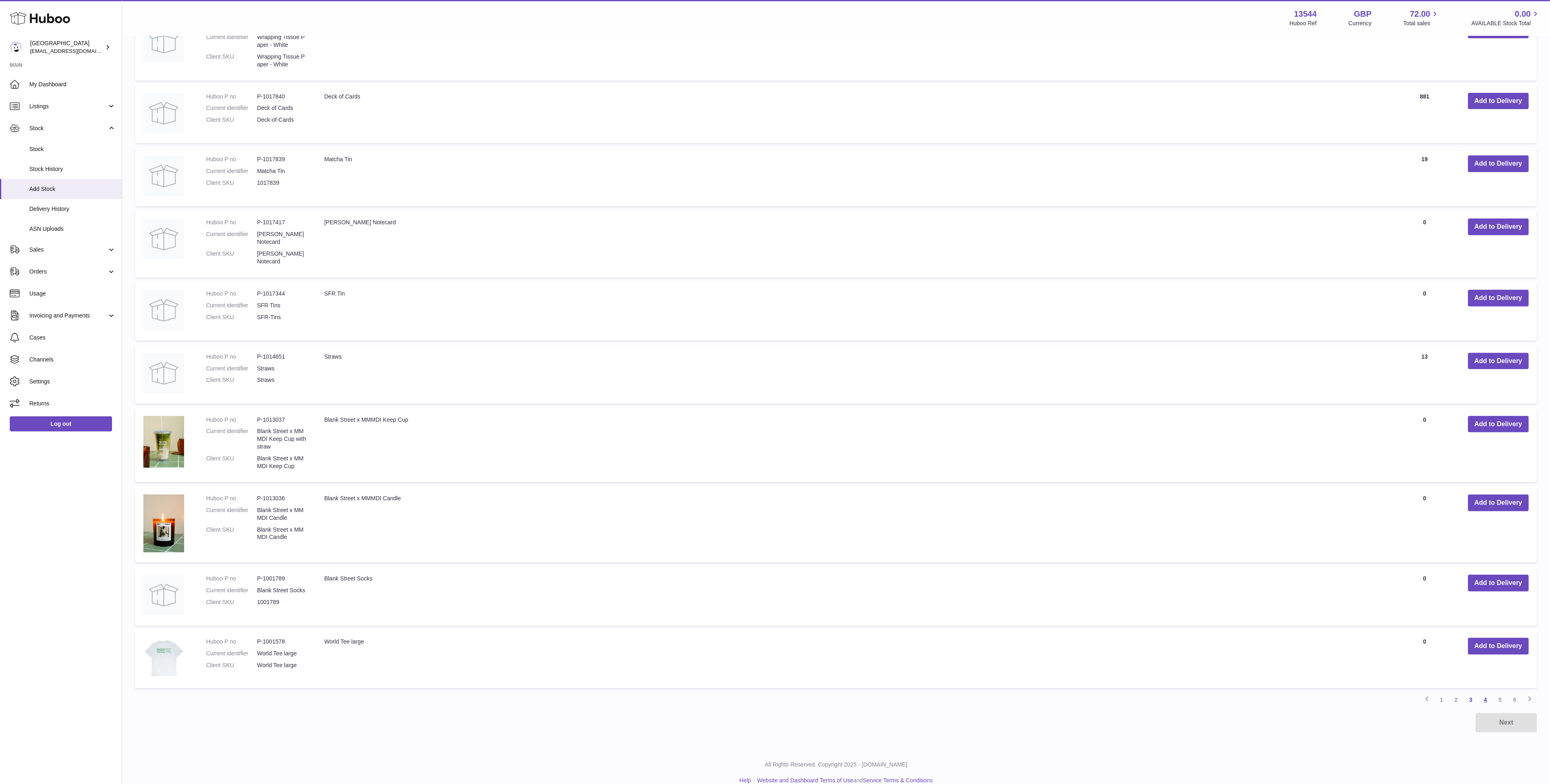
click at [1484, 693] on link "4" at bounding box center [1485, 700] width 15 height 15
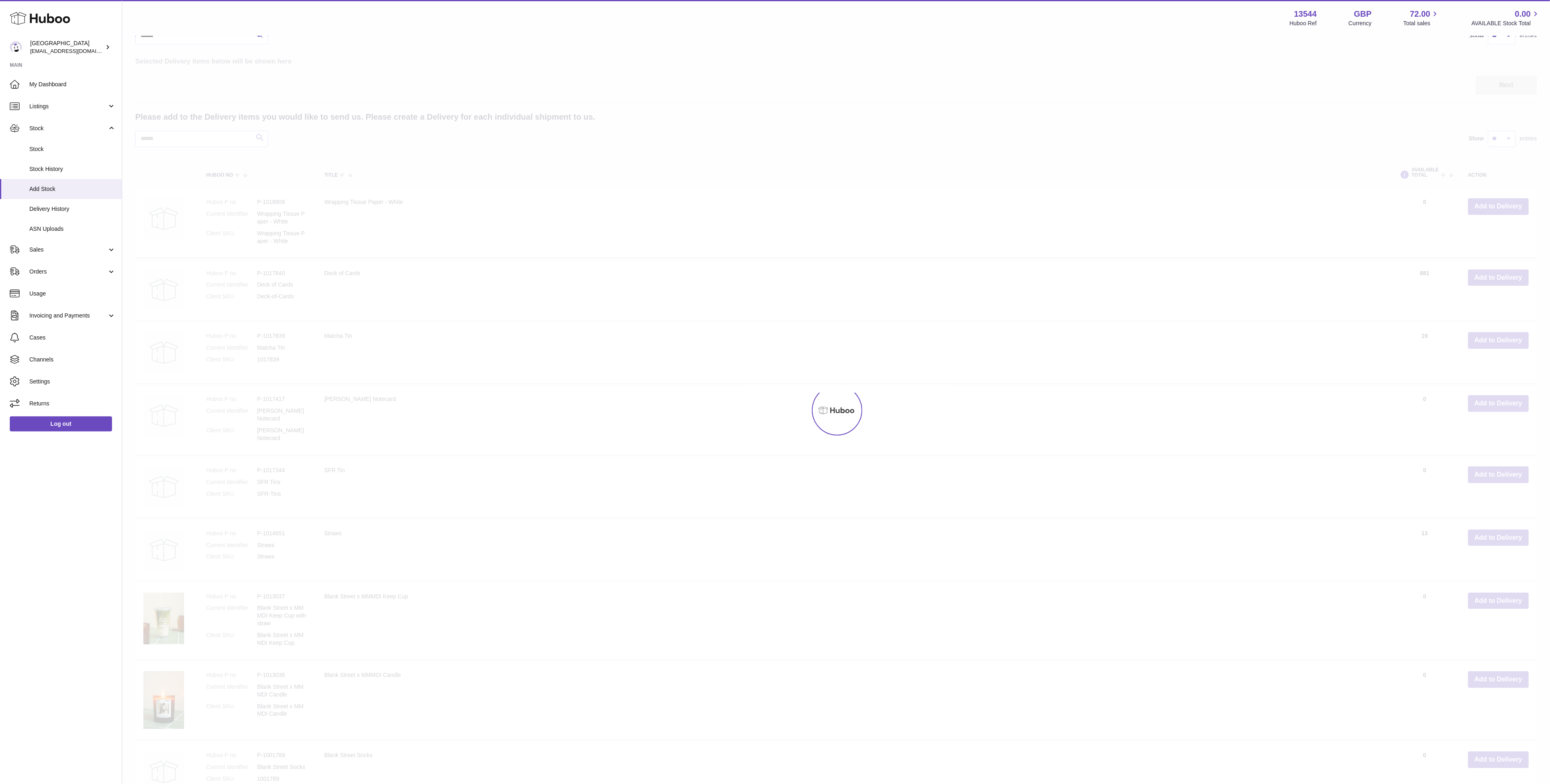
scroll to position [37, 0]
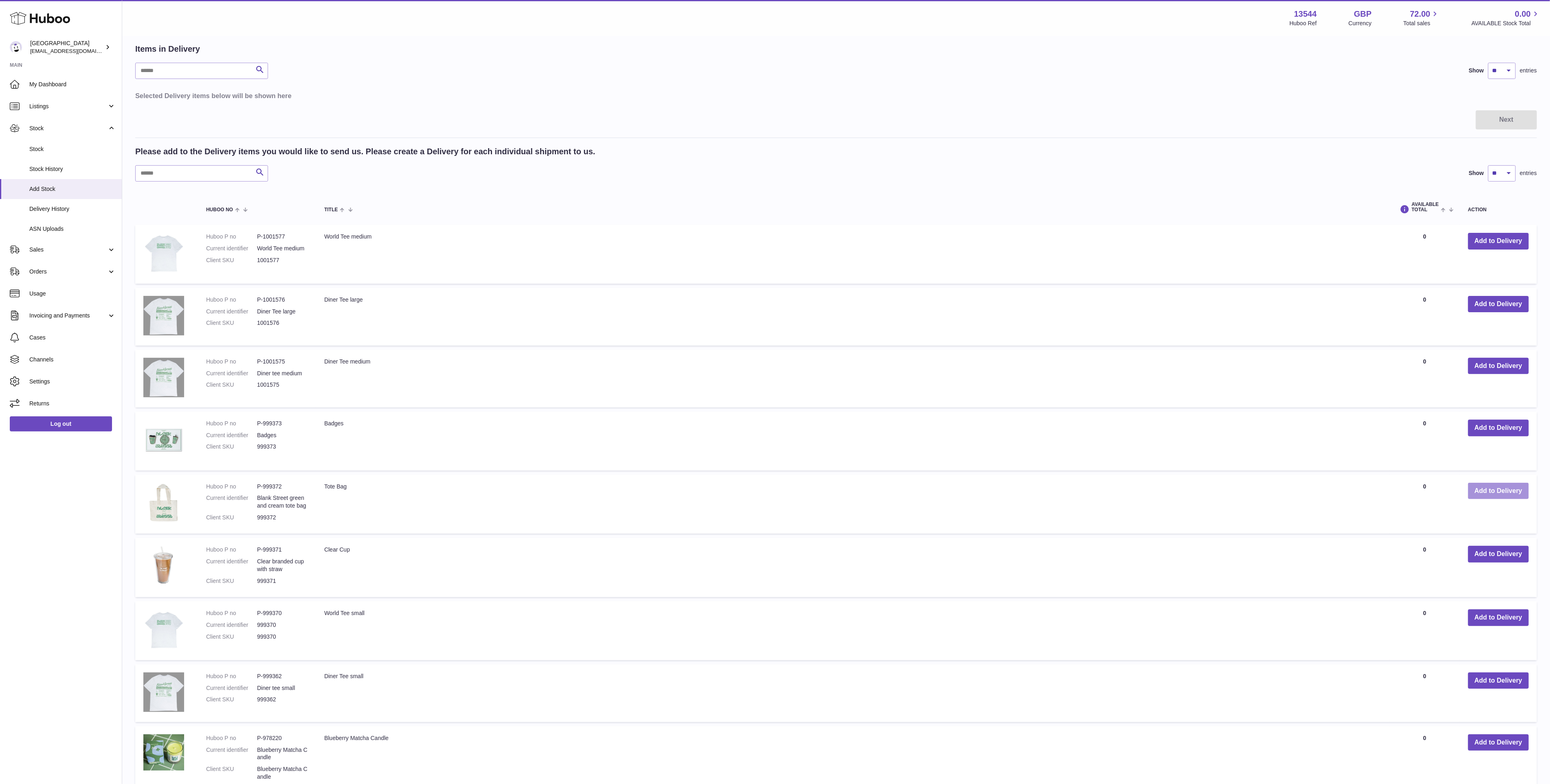
click at [1473, 492] on button "Add to Delivery" at bounding box center [1498, 491] width 61 height 17
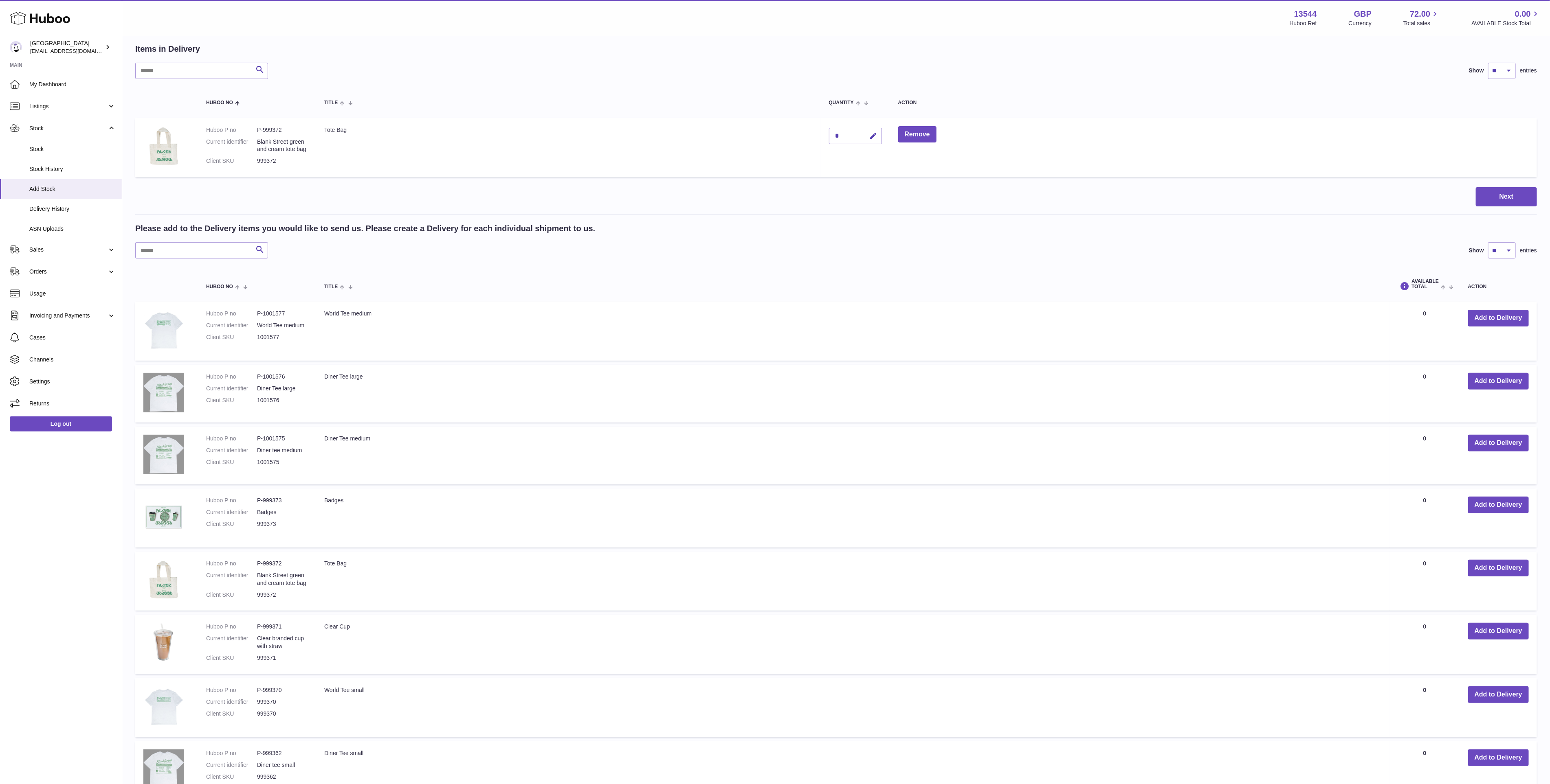
click at [843, 135] on div "*" at bounding box center [855, 136] width 53 height 16
click at [840, 135] on div "*" at bounding box center [855, 136] width 53 height 16
click at [874, 136] on icon "button" at bounding box center [873, 136] width 8 height 8
type input "**"
click at [875, 137] on icon "submit" at bounding box center [873, 136] width 7 height 7
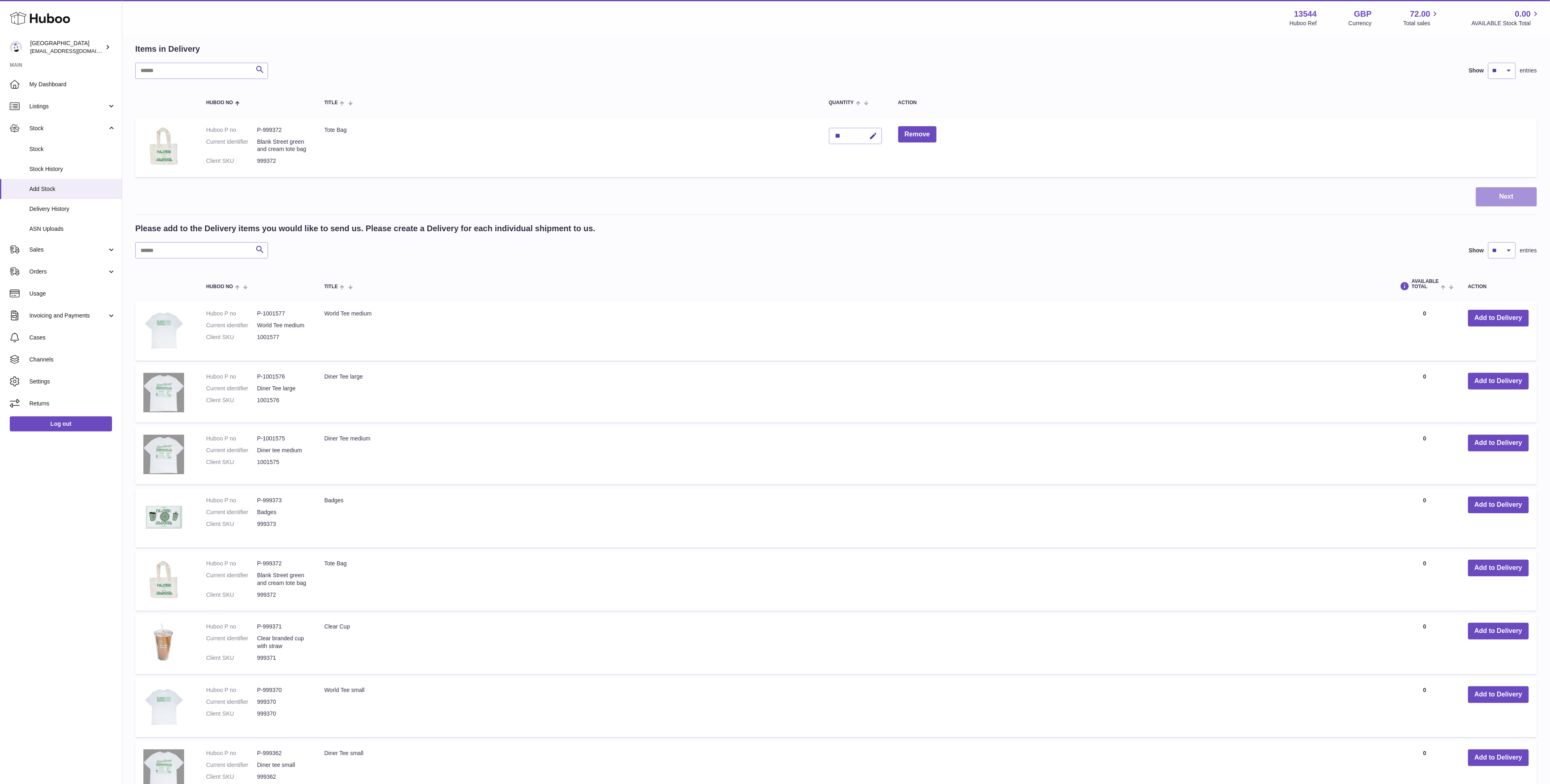
click at [1484, 194] on button "Next" at bounding box center [1506, 197] width 61 height 19
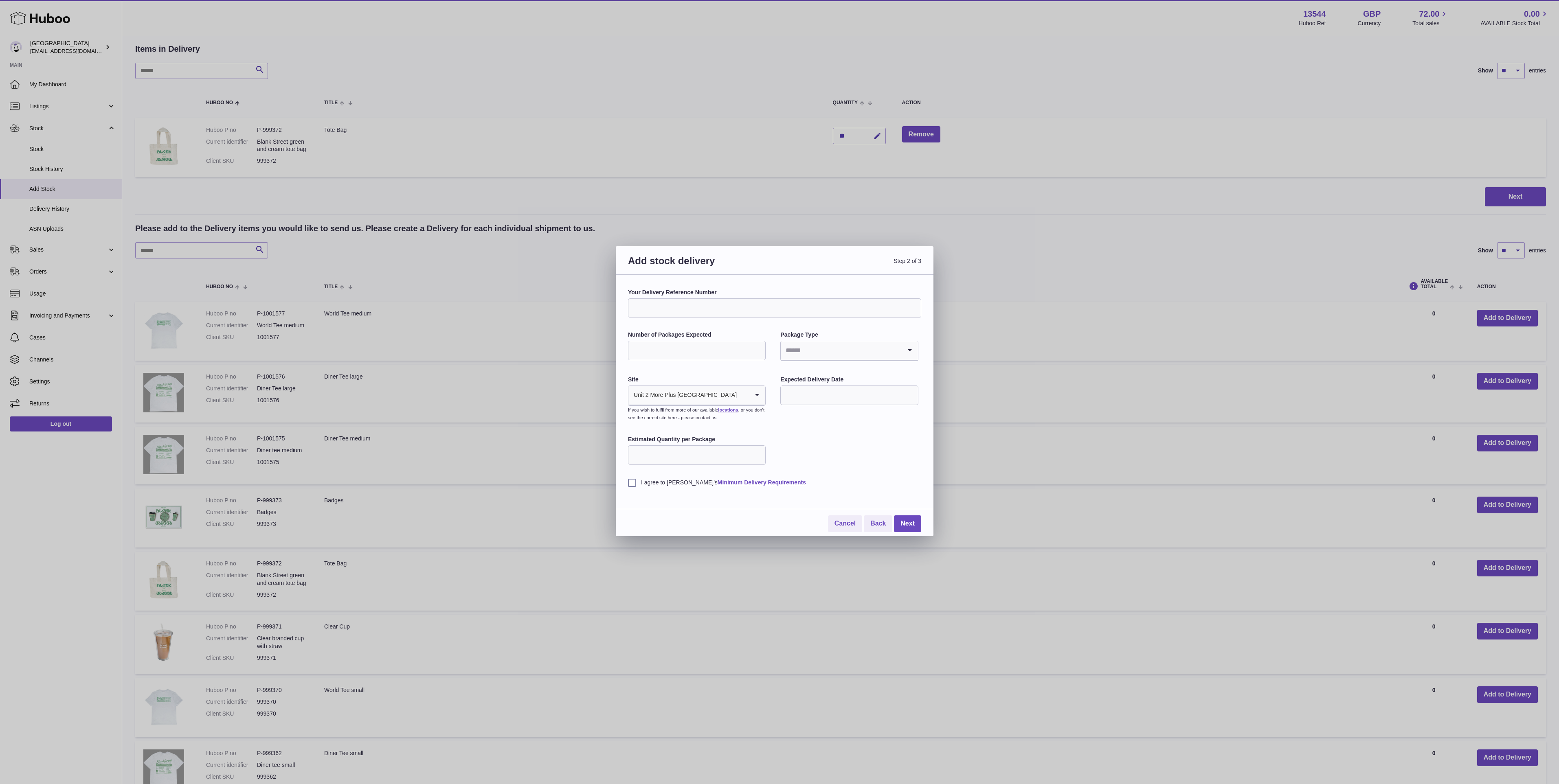
click at [689, 305] on input "Your Delivery Reference Number" at bounding box center [775, 308] width 294 height 19
type input "**********"
type input "*"
drag, startPoint x: 697, startPoint y: 304, endPoint x: 658, endPoint y: 304, distance: 39.0
click at [657, 304] on input "**********" at bounding box center [775, 308] width 294 height 19
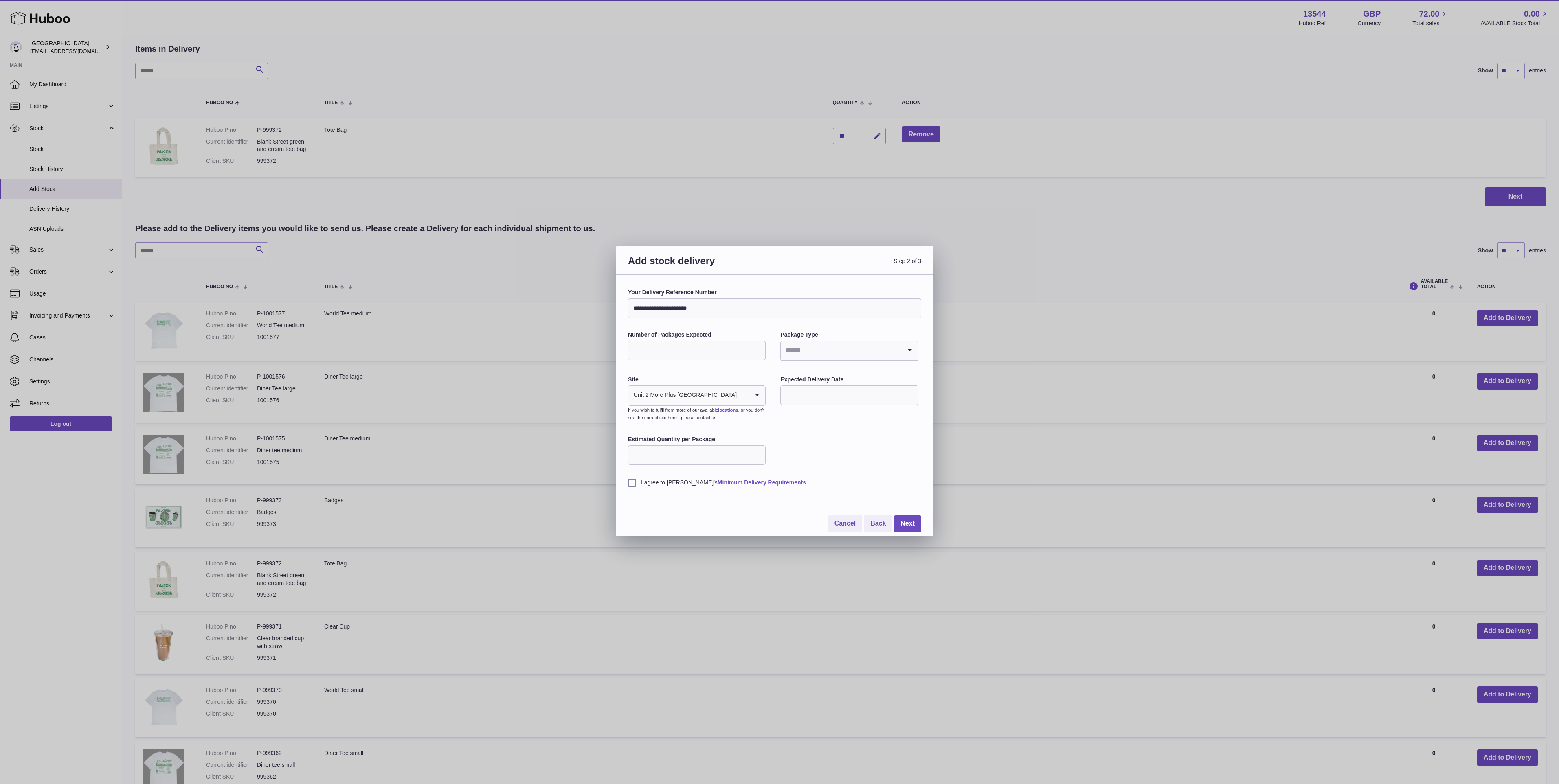
type input "**********"
click at [679, 349] on input "*" at bounding box center [697, 350] width 137 height 19
click at [831, 350] on input "Search for option" at bounding box center [841, 350] width 120 height 19
click at [838, 402] on li "Boxes" at bounding box center [849, 405] width 136 height 16
click at [827, 393] on input "text" at bounding box center [848, 395] width 137 height 19
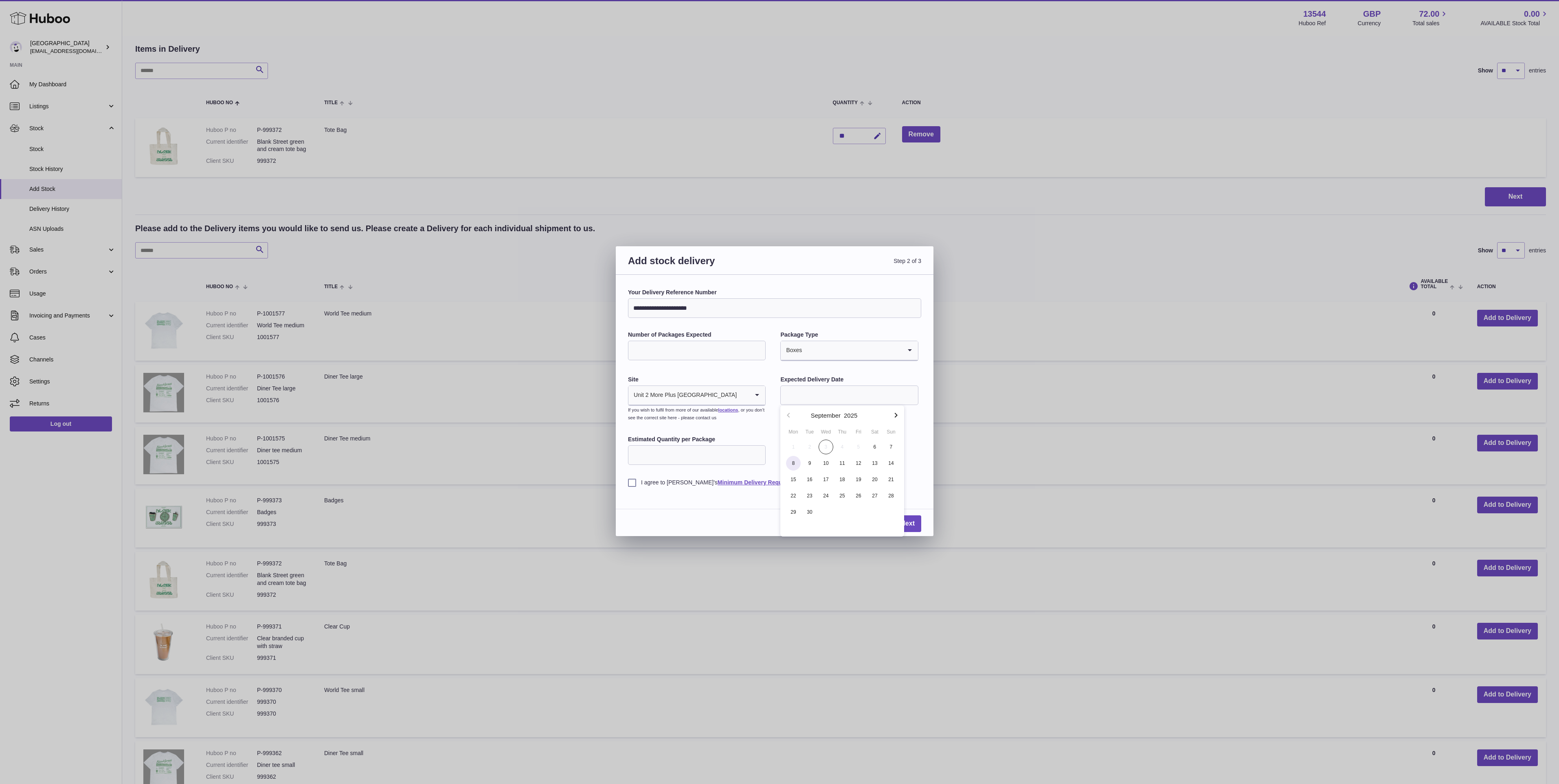
click at [794, 466] on span "8" at bounding box center [793, 463] width 15 height 15
type input "**********"
click at [632, 486] on label "I agree to Huboo's Minimum Delivery Requirements" at bounding box center [775, 482] width 294 height 8
click at [904, 528] on link "Next" at bounding box center [907, 524] width 27 height 17
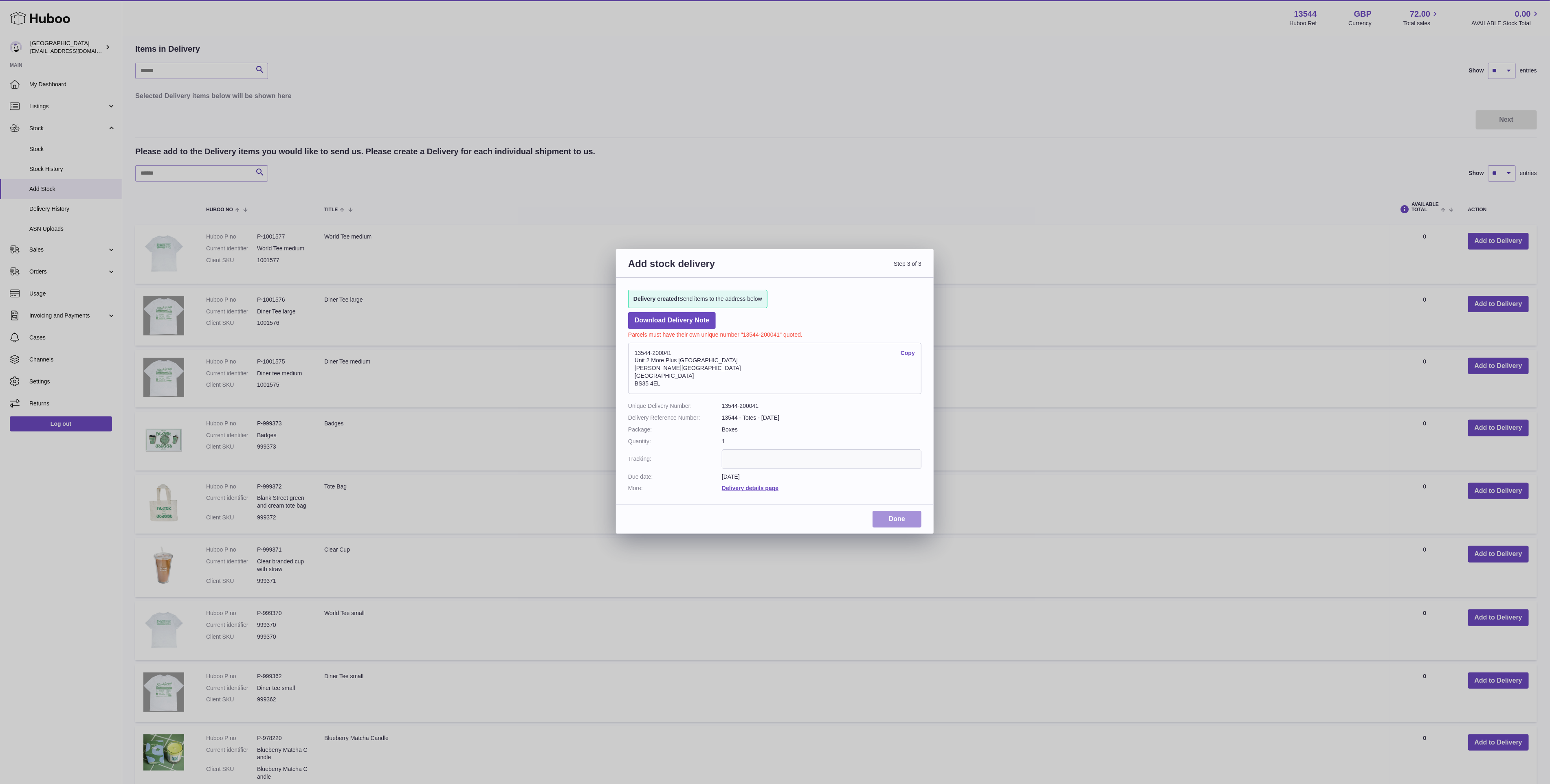
click at [904, 524] on link "Done" at bounding box center [896, 520] width 49 height 17
